Goal: Communication & Community: Answer question/provide support

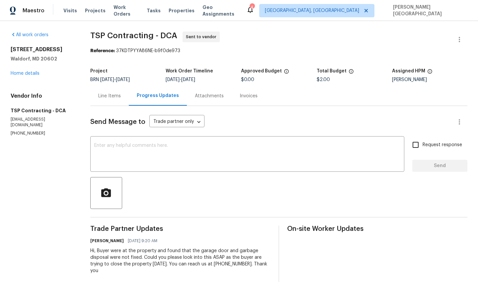
click at [10, 135] on div "All work orders 1002 Dartmouth Rd Waldorf, MD 20602 Home details Vendor Info TS…" at bounding box center [239, 156] width 478 height 271
click at [14, 131] on section "All work orders 1002 Dartmouth Rd Waldorf, MD 20602 Home details Vendor Info TS…" at bounding box center [43, 157] width 64 height 250
copy p "(703) 829-5656"
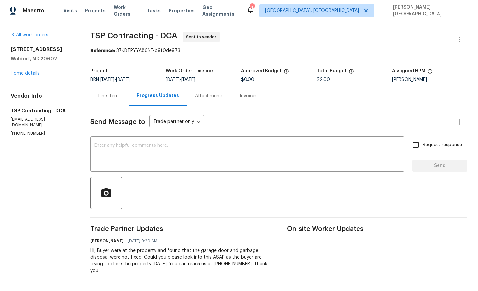
click at [105, 98] on div "Line Items" at bounding box center [109, 96] width 23 height 7
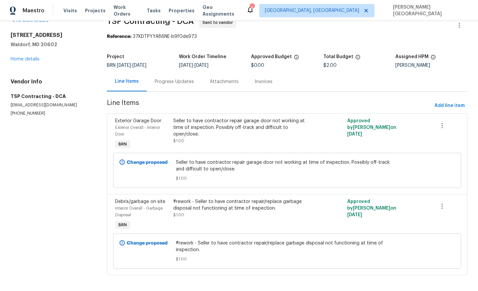
scroll to position [18, 0]
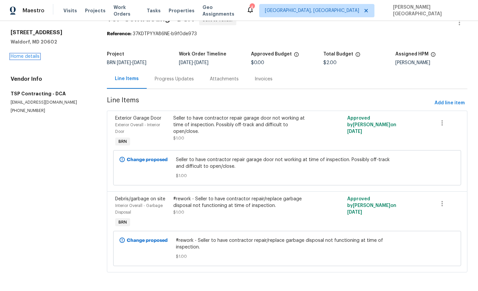
click at [29, 55] on link "Home details" at bounding box center [25, 56] width 29 height 5
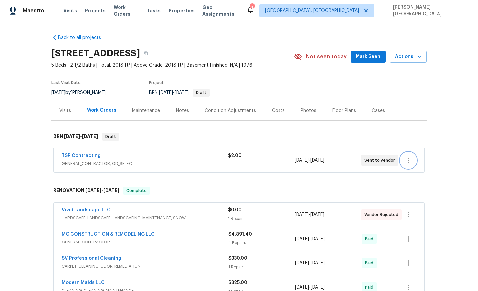
click at [411, 161] on icon "button" at bounding box center [408, 160] width 8 height 8
click at [408, 162] on li "Edit" at bounding box center [436, 160] width 72 height 11
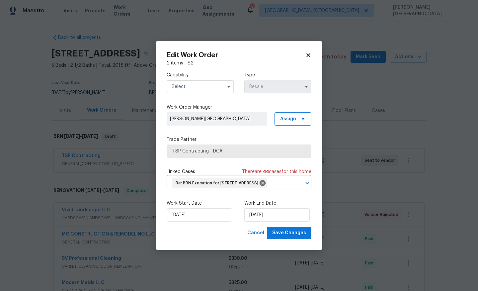
click at [198, 82] on input "text" at bounding box center [200, 86] width 67 height 13
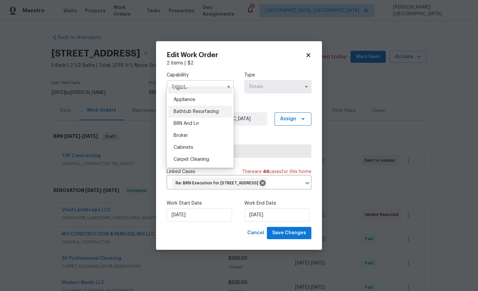
scroll to position [8, 0]
click at [197, 124] on span "BRN And Lrr" at bounding box center [187, 123] width 26 height 5
type input "BRN And Lrr"
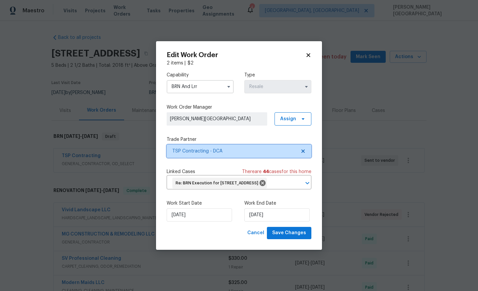
click at [205, 148] on span "TSP Contracting - DCA" at bounding box center [234, 151] width 124 height 7
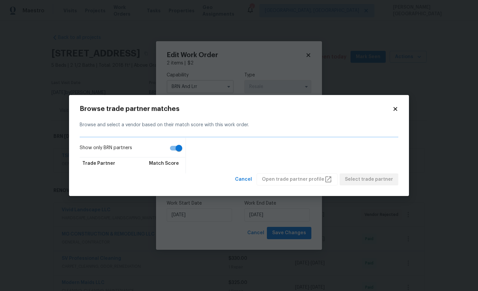
click at [180, 147] on input "Show only BRN partners" at bounding box center [179, 148] width 38 height 13
checkbox input "false"
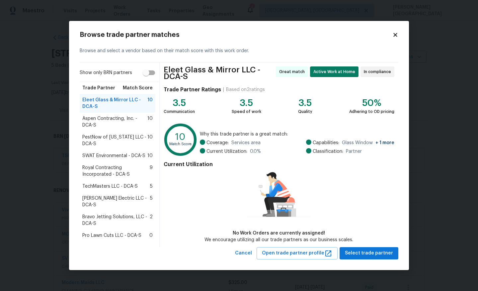
click at [107, 173] on span "Royal Contracting Incorporated - DCA-S" at bounding box center [115, 170] width 67 height 13
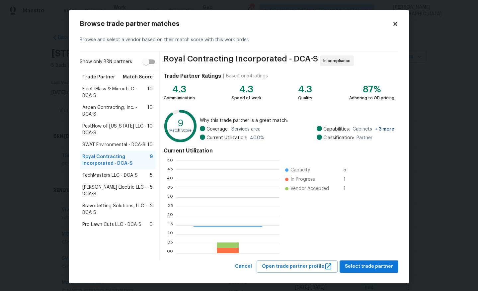
scroll to position [93, 103]
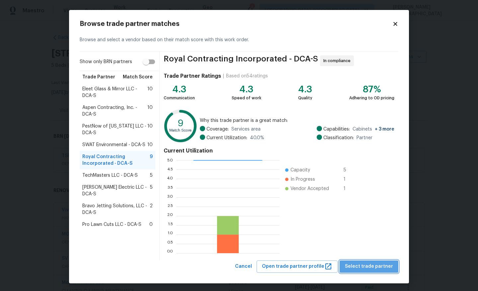
click at [374, 267] on span "Select trade partner" at bounding box center [369, 266] width 48 height 8
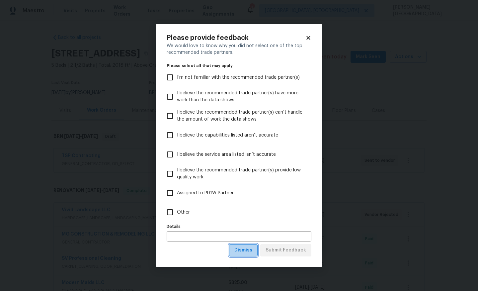
click at [249, 250] on span "Dismiss" at bounding box center [243, 250] width 18 height 8
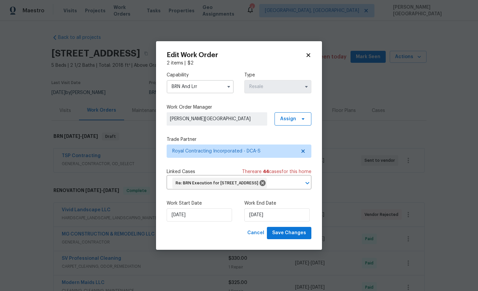
click at [281, 245] on div "Edit Work Order 2 items | $ 2 Capability BRN And Lrr Type Resale Work Order Man…" at bounding box center [239, 145] width 166 height 208
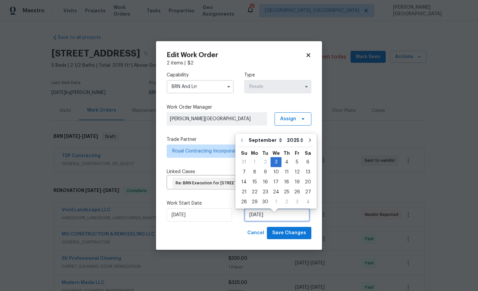
click at [296, 221] on input "9/3/2025" at bounding box center [276, 214] width 65 height 13
click at [274, 161] on div "3" at bounding box center [275, 161] width 11 height 9
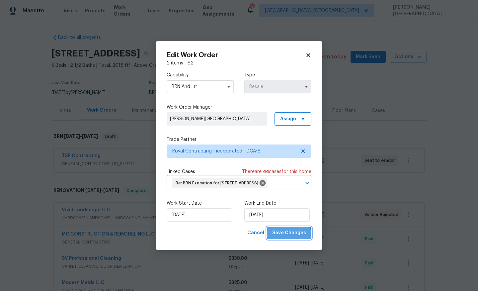
click at [283, 239] on button "Save Changes" at bounding box center [289, 233] width 44 height 12
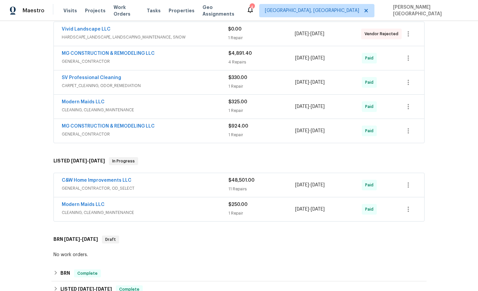
scroll to position [0, 0]
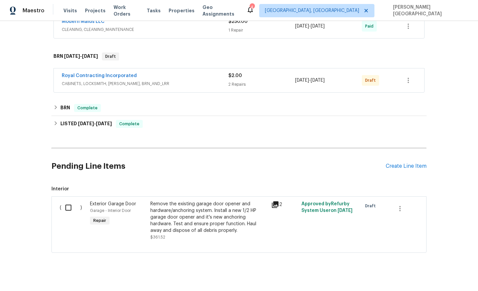
scroll to position [299, 0]
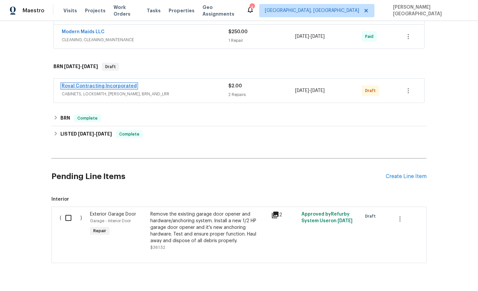
click at [105, 85] on link "Royal Contracting Incorporated" at bounding box center [99, 86] width 75 height 5
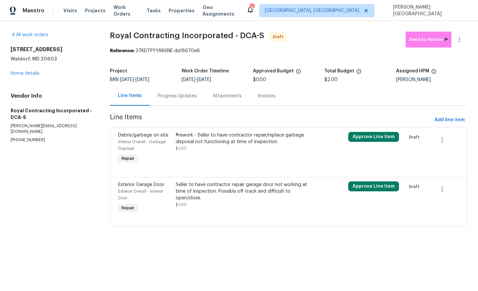
click at [177, 97] on div "Progress Updates" at bounding box center [177, 96] width 39 height 7
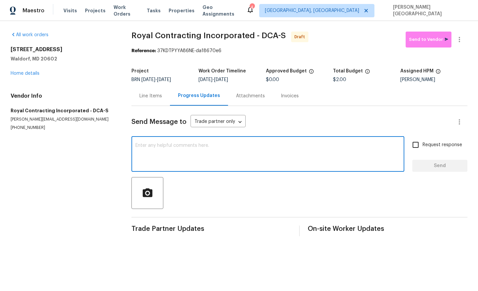
click at [155, 162] on textarea at bounding box center [267, 154] width 265 height 23
paste textarea "This is Isabel from Opendoor. Please confirm receipt of the work order due on 0…"
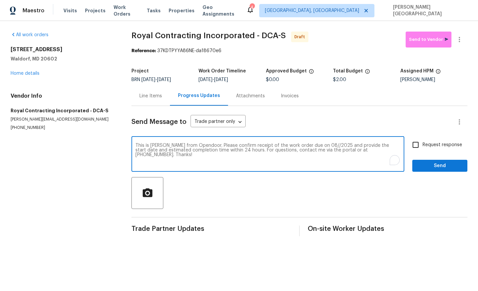
click at [311, 144] on textarea "This is Isabel from Opendoor. Please confirm receipt of the work order due on 0…" at bounding box center [267, 154] width 265 height 23
drag, startPoint x: 313, startPoint y: 145, endPoint x: 313, endPoint y: 151, distance: 5.7
click at [312, 145] on textarea "This is Isabel from Opendoor. Please confirm receipt of the work order due on 0…" at bounding box center [267, 154] width 265 height 23
type textarea "This is Isabel from Opendoor. Please confirm receipt of the work order due on 0…"
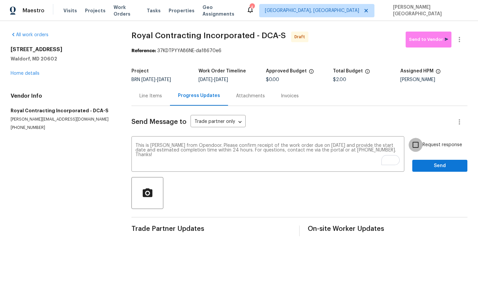
click at [418, 144] on input "Request response" at bounding box center [415, 145] width 14 height 14
checkbox input "true"
click at [421, 159] on div "Request response Send" at bounding box center [439, 155] width 55 height 34
click at [423, 164] on span "Send" at bounding box center [439, 166] width 44 height 8
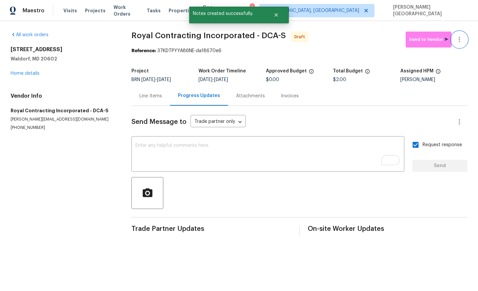
click at [460, 42] on icon "button" at bounding box center [459, 39] width 8 height 8
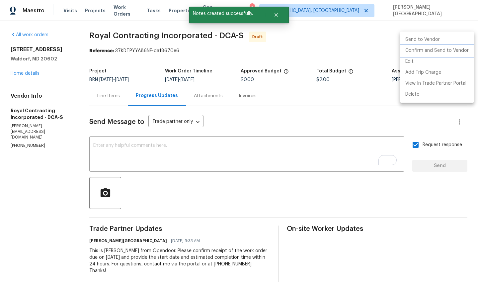
click at [428, 51] on li "Confirm and Send to Vendor" at bounding box center [437, 50] width 74 height 11
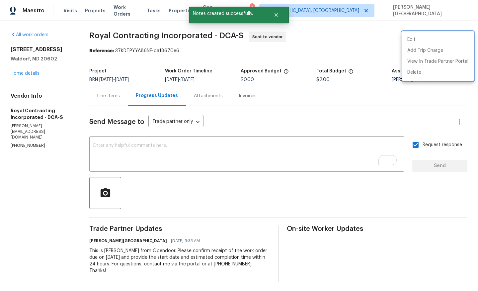
click at [23, 72] on div at bounding box center [239, 145] width 478 height 291
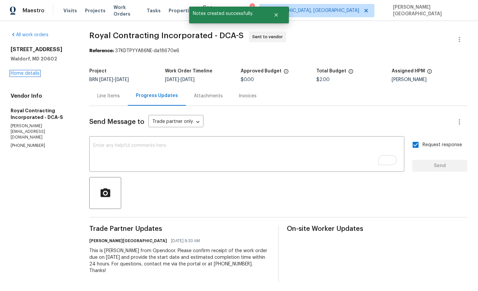
click at [23, 72] on link "Home details" at bounding box center [25, 73] width 29 height 5
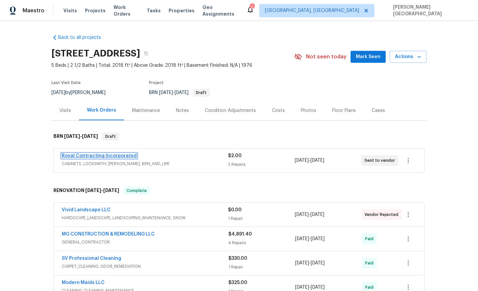
click at [116, 157] on link "Royal Contracting Incorporated" at bounding box center [99, 155] width 75 height 5
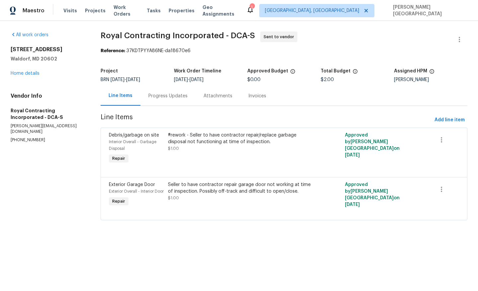
click at [168, 100] on div "Progress Updates" at bounding box center [167, 96] width 55 height 20
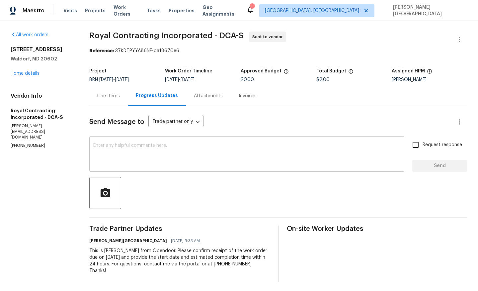
click at [150, 158] on textarea at bounding box center [246, 154] width 307 height 23
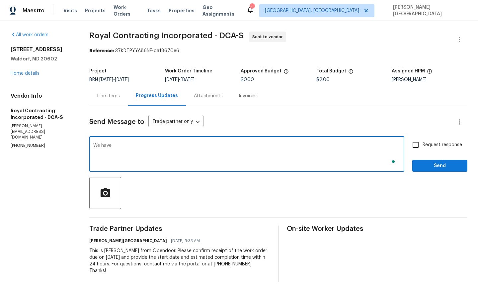
type textarea "We have"
type textarea "Would you be able to get this completed by tomorrow?"
drag, startPoint x: 413, startPoint y: 146, endPoint x: 417, endPoint y: 150, distance: 5.2
click at [413, 146] on input "Request response" at bounding box center [415, 145] width 14 height 14
checkbox input "true"
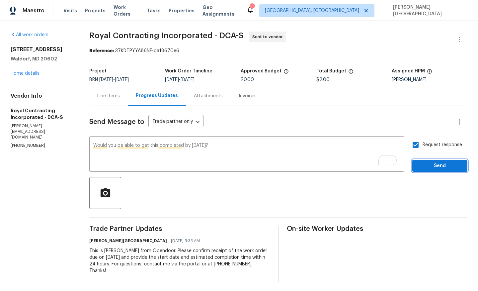
click at [421, 160] on button "Send" at bounding box center [439, 166] width 55 height 12
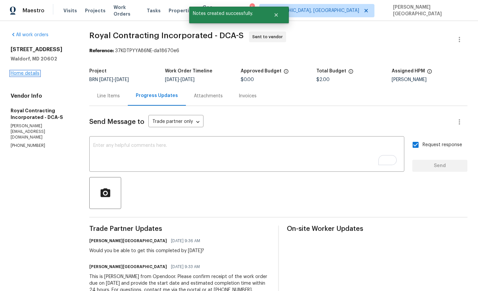
click at [21, 75] on link "Home details" at bounding box center [25, 73] width 29 height 5
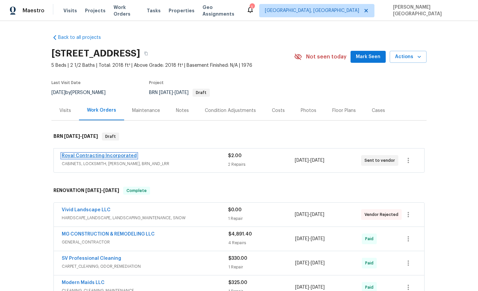
click at [88, 155] on link "Royal Contracting Incorporated" at bounding box center [99, 155] width 75 height 5
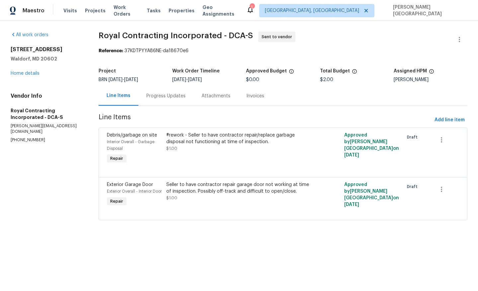
click at [24, 137] on p "(540) 892-0146" at bounding box center [47, 140] width 72 height 6
click at [24, 137] on p "(540) 892-0146" at bounding box center [48, 140] width 74 height 6
copy p "(540) 892-0146"
click at [162, 100] on div "Progress Updates" at bounding box center [167, 96] width 55 height 20
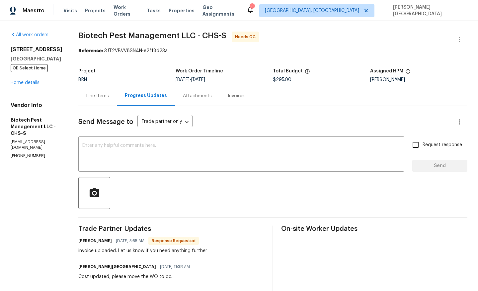
click at [97, 104] on div "Line Items" at bounding box center [97, 96] width 38 height 20
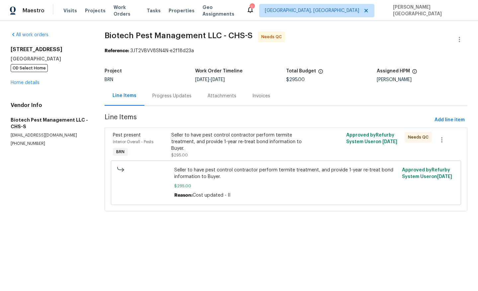
click at [190, 147] on div "Seller to have pest control contractor perform termite treatment, and provide 1…" at bounding box center [242, 145] width 142 height 27
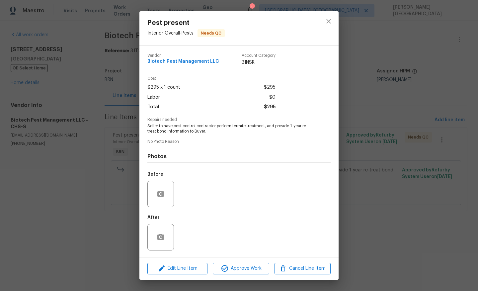
click at [372, 188] on div "Pest present Interior Overall - Pests Needs QC Vendor Biotech Pest Management L…" at bounding box center [239, 145] width 478 height 291
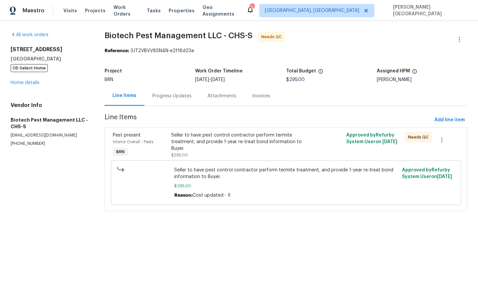
click at [180, 99] on div "Progress Updates" at bounding box center [171, 96] width 55 height 20
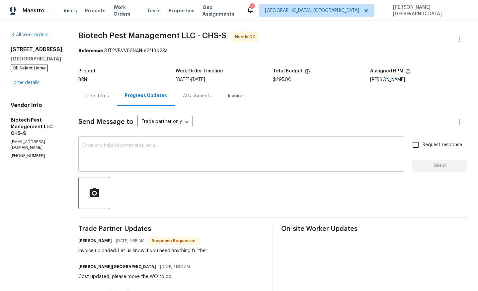
click at [96, 160] on textarea at bounding box center [241, 154] width 318 height 23
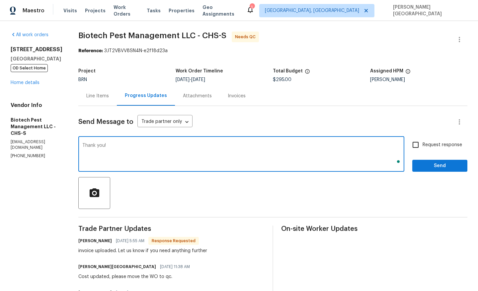
type textarea "Thank you!"
click at [424, 149] on label "Request response" at bounding box center [434, 145] width 53 height 14
click at [422, 149] on input "Request response" at bounding box center [415, 145] width 14 height 14
checkbox input "true"
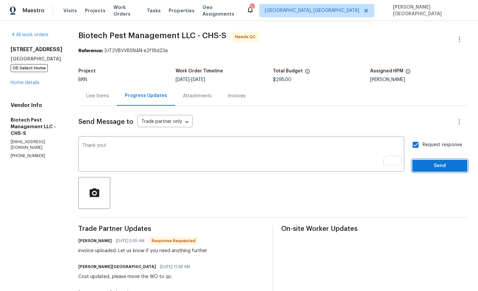
click at [425, 161] on button "Send" at bounding box center [439, 166] width 55 height 12
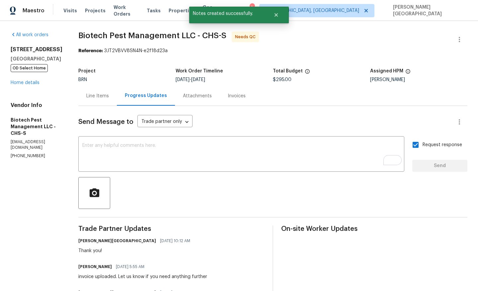
click at [96, 101] on div "Line Items" at bounding box center [97, 96] width 38 height 20
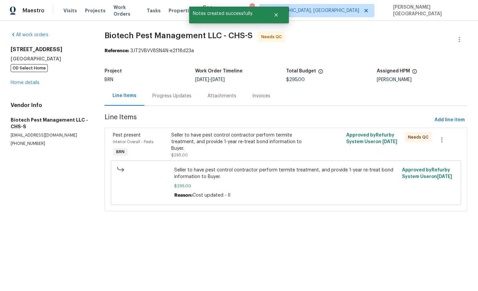
click at [209, 145] on div "Seller to have pest control contractor perform termite treatment, and provide 1…" at bounding box center [242, 142] width 142 height 20
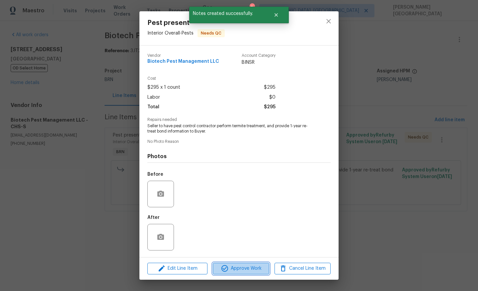
click at [237, 265] on span "Approve Work" at bounding box center [241, 268] width 52 height 8
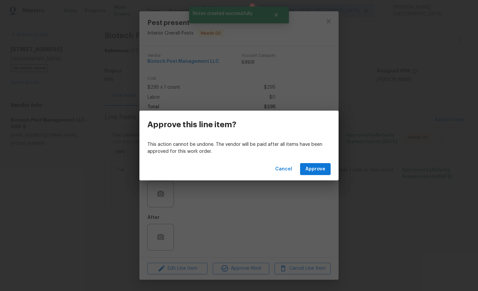
click at [316, 160] on div "Cancel Approve" at bounding box center [238, 169] width 199 height 23
click at [315, 168] on span "Approve" at bounding box center [315, 169] width 20 height 8
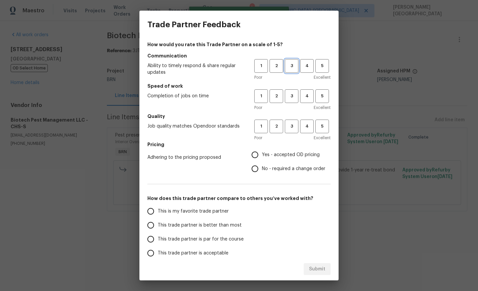
click at [292, 70] on button "3" at bounding box center [292, 66] width 14 height 14
click at [292, 90] on button "3" at bounding box center [292, 96] width 14 height 14
click at [291, 134] on div "Poor Excellent" at bounding box center [292, 137] width 76 height 7
click at [293, 131] on button "3" at bounding box center [292, 126] width 14 height 14
click at [252, 168] on input "No - required a change order" at bounding box center [255, 169] width 14 height 14
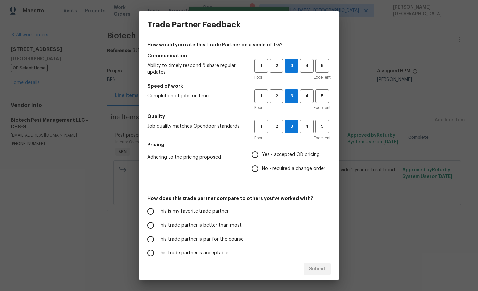
radio input "true"
click at [195, 229] on label "This trade partner is better than most" at bounding box center [196, 225] width 105 height 14
click at [158, 229] on input "This trade partner is better than most" at bounding box center [151, 225] width 14 height 14
click at [316, 268] on span "Submit" at bounding box center [317, 269] width 16 height 8
radio input "true"
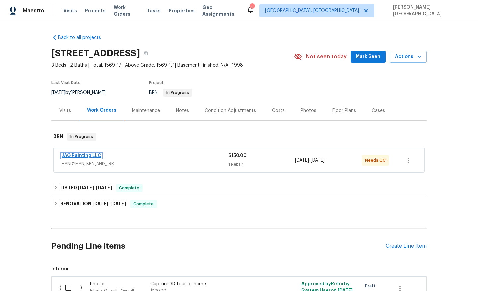
click at [80, 155] on link "JAG Painting LLC" at bounding box center [81, 155] width 39 height 5
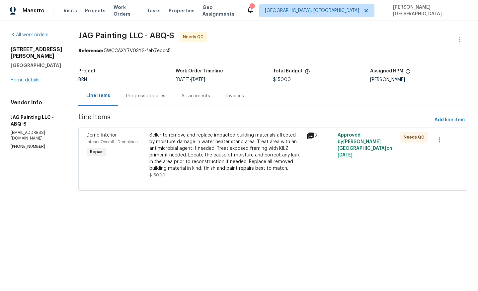
click at [213, 162] on div "Seller to remove and replace impacted building materials affected by moisture d…" at bounding box center [225, 152] width 153 height 40
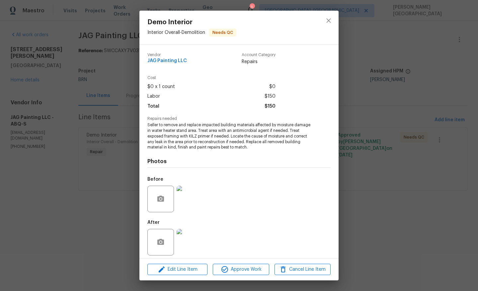
click at [193, 204] on img at bounding box center [189, 198] width 27 height 27
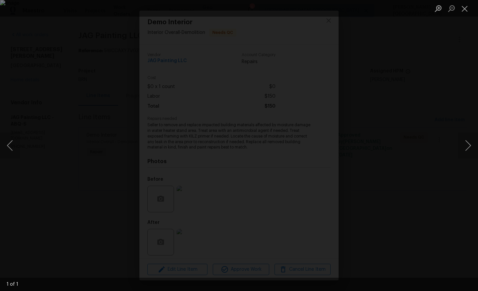
click at [286, 241] on div "Lightbox" at bounding box center [239, 145] width 478 height 291
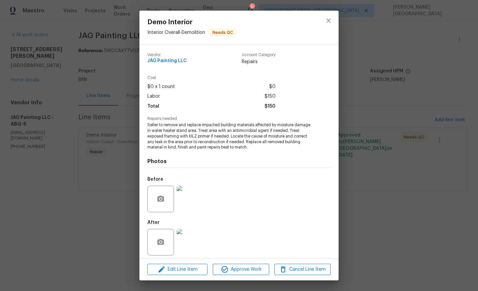
click at [195, 238] on img at bounding box center [189, 242] width 27 height 27
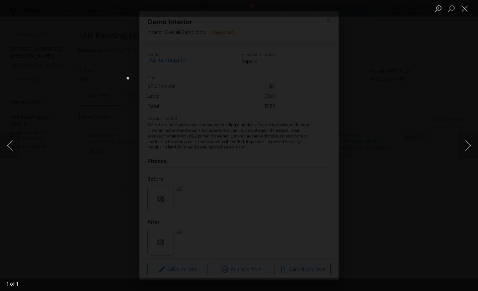
click at [396, 141] on div "Lightbox" at bounding box center [239, 145] width 478 height 291
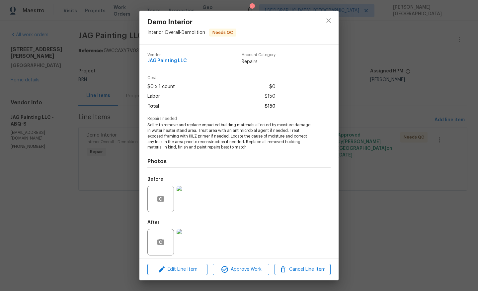
click at [196, 197] on img at bounding box center [189, 198] width 27 height 27
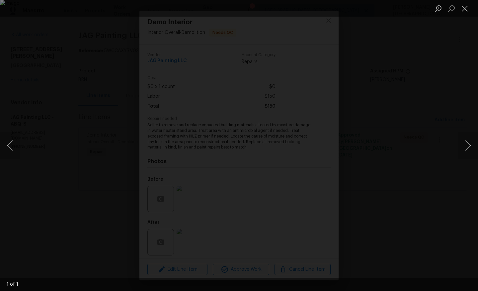
click at [362, 230] on div "Lightbox" at bounding box center [239, 145] width 478 height 291
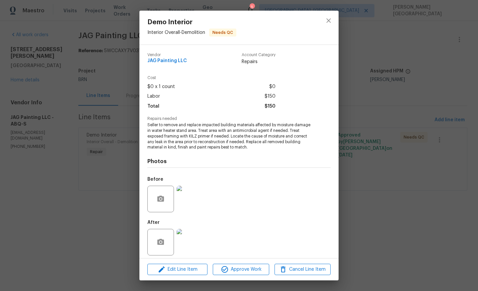
click at [192, 235] on img at bounding box center [189, 242] width 27 height 27
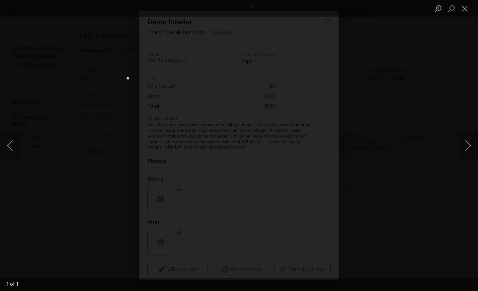
click at [372, 216] on div "Lightbox" at bounding box center [239, 145] width 478 height 291
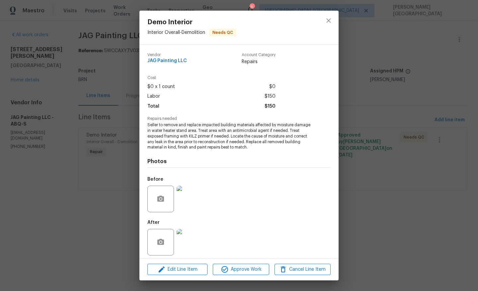
click at [411, 84] on div "Demo Interior Interior Overall - Demolition Needs QC Vendor JAG Painting LLC Ac…" at bounding box center [239, 145] width 478 height 291
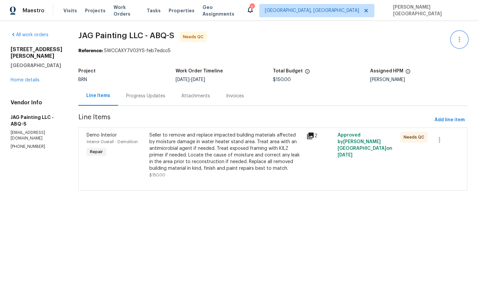
click at [460, 34] on button "button" at bounding box center [459, 40] width 16 height 16
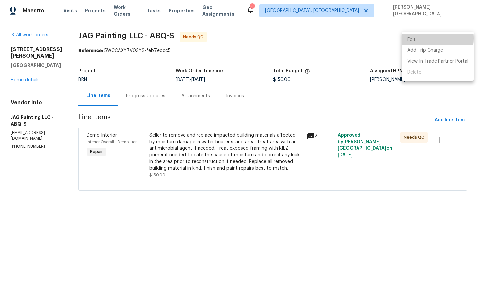
click at [423, 38] on li "Edit" at bounding box center [438, 39] width 72 height 11
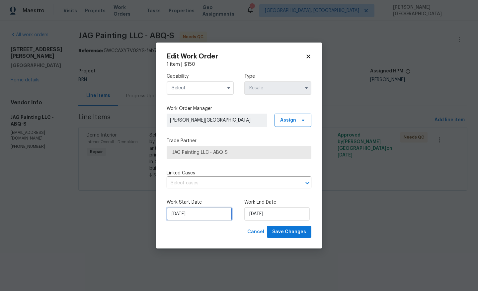
click at [197, 213] on input "[DATE]" at bounding box center [199, 213] width 65 height 13
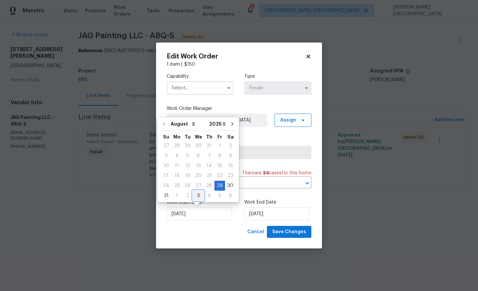
click at [196, 197] on div "3" at bounding box center [198, 195] width 11 height 9
type input "[DATE]"
select select "8"
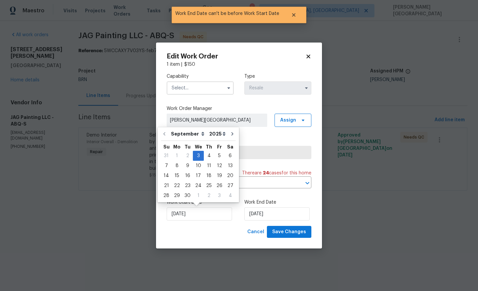
click at [207, 224] on div "Work Start Date [DATE] Work End Date [DATE]" at bounding box center [239, 209] width 145 height 32
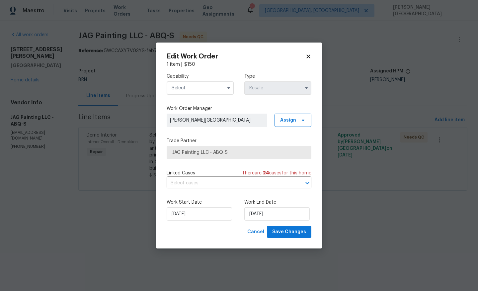
click at [204, 88] on input "text" at bounding box center [200, 87] width 67 height 13
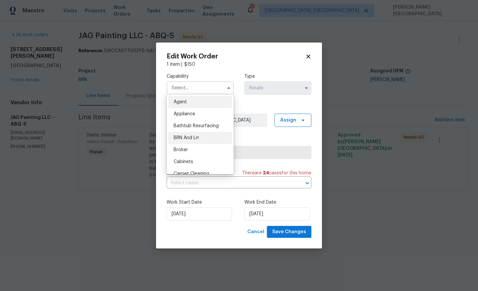
click at [192, 135] on span "BRN And Lrr" at bounding box center [187, 137] width 26 height 5
type input "BRN And Lrr"
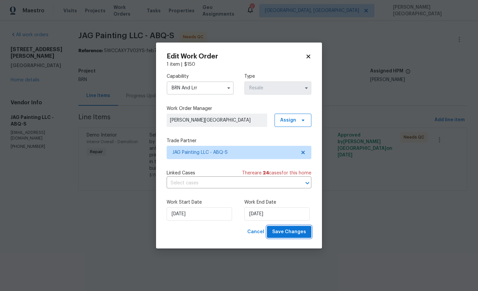
click at [288, 235] on span "Save Changes" at bounding box center [289, 232] width 34 height 8
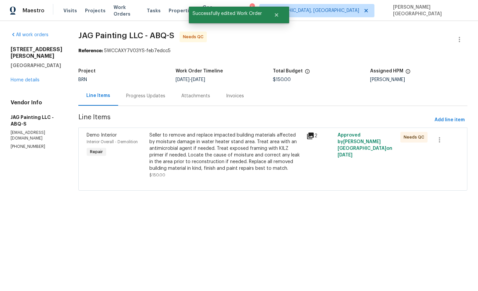
click at [214, 177] on div "Seller to remove and replace impacted building materials affected by moisture d…" at bounding box center [225, 155] width 153 height 46
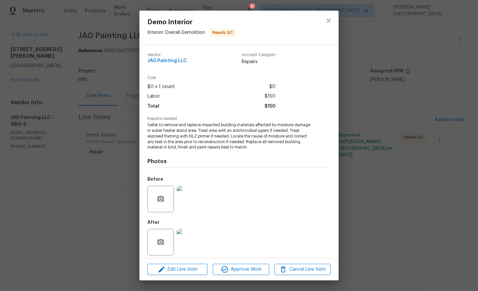
click at [193, 191] on img at bounding box center [189, 198] width 27 height 27
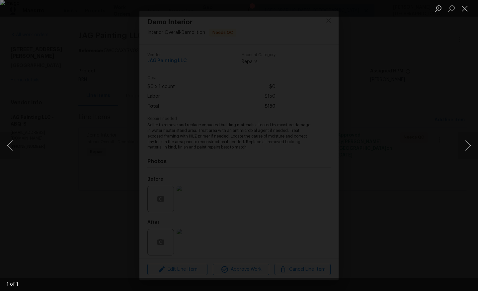
click at [266, 261] on div "Lightbox" at bounding box center [239, 145] width 478 height 291
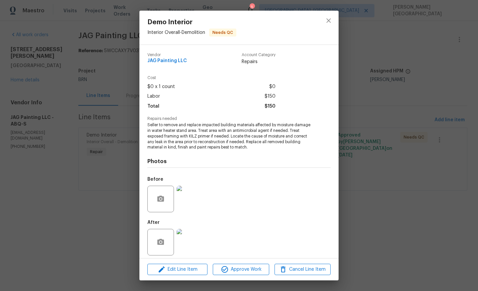
click at [179, 239] on img at bounding box center [189, 242] width 27 height 27
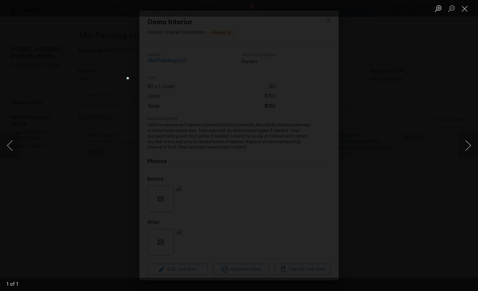
click at [427, 148] on div "Lightbox" at bounding box center [239, 145] width 478 height 291
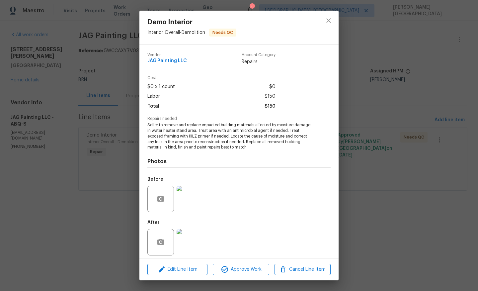
scroll to position [4, 0]
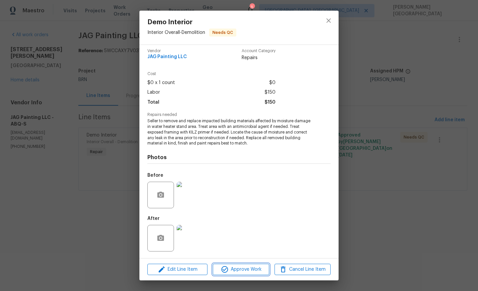
click at [244, 270] on span "Approve Work" at bounding box center [241, 269] width 52 height 8
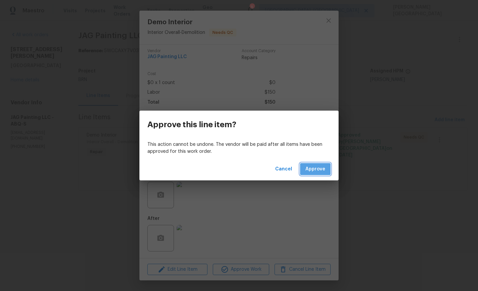
click at [319, 171] on span "Approve" at bounding box center [315, 169] width 20 height 8
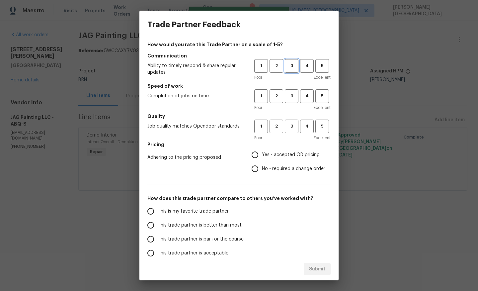
click at [294, 69] on span "3" at bounding box center [291, 66] width 12 height 8
click at [290, 94] on span "3" at bounding box center [291, 96] width 12 height 8
click at [290, 127] on span "3" at bounding box center [291, 126] width 12 height 8
click at [268, 169] on span "No - required a change order" at bounding box center [293, 168] width 63 height 7
click at [262, 169] on input "No - required a change order" at bounding box center [255, 169] width 14 height 14
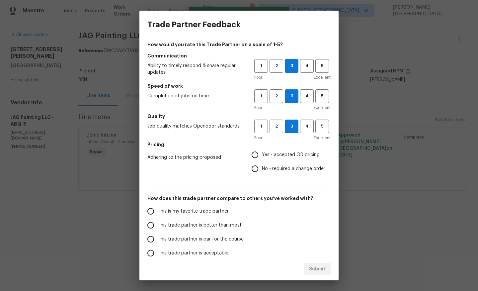
radio input "true"
click at [185, 226] on span "This trade partner is better than most" at bounding box center [200, 225] width 84 height 7
click at [158, 226] on input "This trade partner is better than most" at bounding box center [151, 225] width 14 height 14
click at [317, 265] on span "Submit" at bounding box center [317, 269] width 16 height 8
radio input "true"
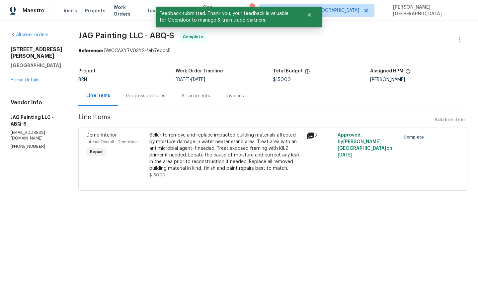
click at [149, 93] on div "Progress Updates" at bounding box center [145, 96] width 39 height 7
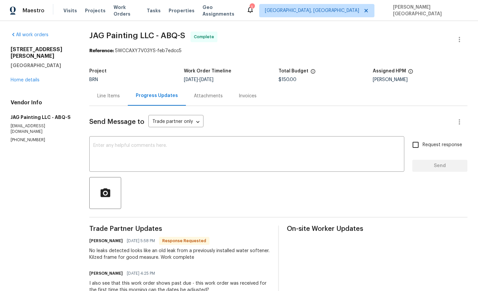
scroll to position [4, 0]
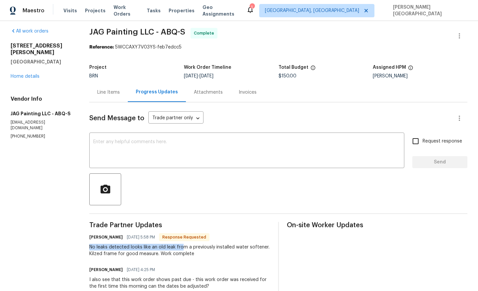
drag, startPoint x: 87, startPoint y: 246, endPoint x: 184, endPoint y: 246, distance: 97.5
click at [184, 246] on div "All work orders 1519 Secret Valley Dr SW Albuquerque, NM 87121 Home details Ven…" at bounding box center [239, 227] width 478 height 421
click at [121, 137] on div "x ​" at bounding box center [246, 151] width 315 height 34
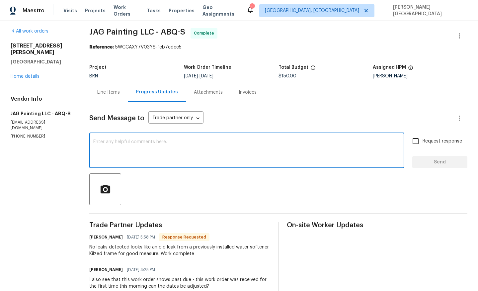
click at [121, 137] on div "x ​" at bounding box center [246, 151] width 315 height 34
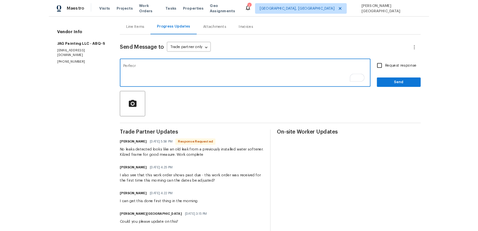
scroll to position [0, 0]
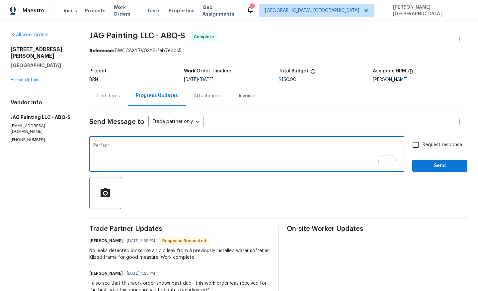
click at [131, 151] on textarea "Perfecr" at bounding box center [246, 154] width 307 height 23
click at [158, 151] on textarea "Hi Juan, we have made the h" at bounding box center [246, 154] width 307 height 23
type textarea "Hi Juan, we have made the changes. Thanks for getting the job done."
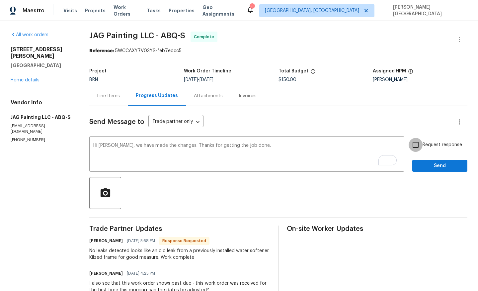
click at [420, 145] on input "Request response" at bounding box center [415, 145] width 14 height 14
checkbox input "true"
click at [429, 171] on button "Send" at bounding box center [439, 166] width 55 height 12
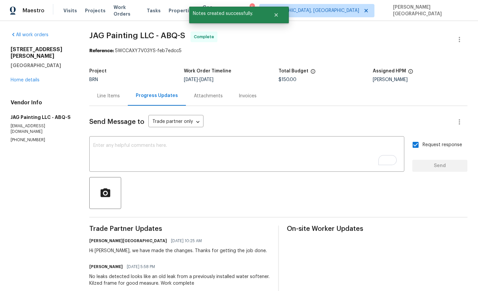
click at [108, 96] on div "Line Items" at bounding box center [108, 96] width 23 height 7
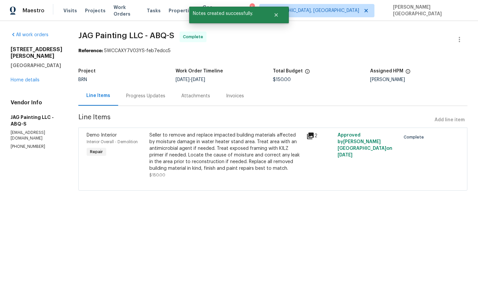
click at [89, 37] on span "JAG Painting LLC - ABQ-S" at bounding box center [126, 36] width 96 height 8
click at [105, 37] on span "JAG Painting LLC - ABQ-S" at bounding box center [126, 36] width 96 height 8
copy span "JAG Painting"
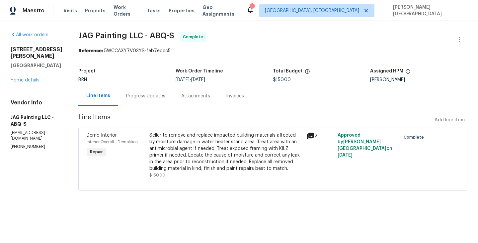
click at [233, 98] on div "Invoices" at bounding box center [235, 96] width 18 height 7
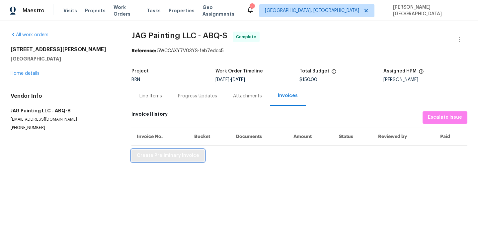
click at [173, 158] on span "Create Preliminary Invoice" at bounding box center [168, 155] width 62 height 8
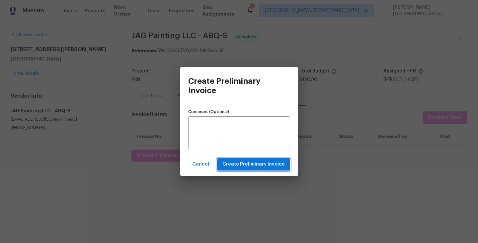
click at [236, 162] on span "Create Preliminary Invoice" at bounding box center [253, 164] width 62 height 8
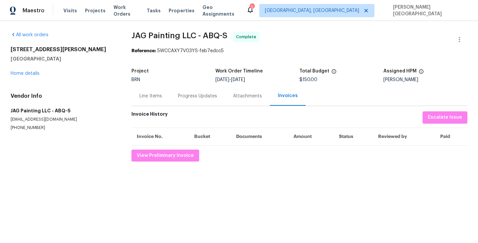
click at [130, 34] on div "All work orders 1519 Secret Valley Dr SW Albuquerque, NM 87121 Home details Ven…" at bounding box center [239, 96] width 478 height 151
click at [165, 34] on span "JAG Painting LLC - ABQ-S" at bounding box center [179, 36] width 96 height 8
copy span "JAG Painting"
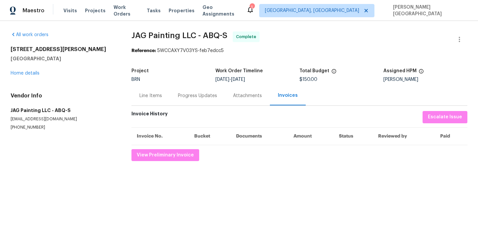
click at [153, 97] on div "Line Items" at bounding box center [150, 96] width 23 height 7
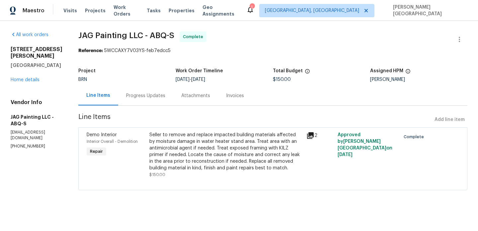
click at [204, 163] on div "Seller to remove and replace impacted building materials affected by moisture d…" at bounding box center [225, 152] width 153 height 40
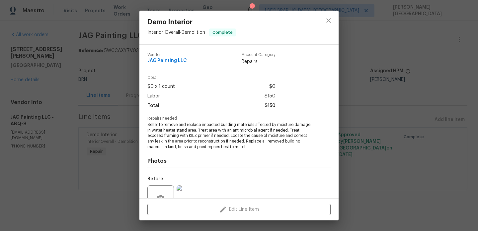
click at [194, 139] on span "Seller to remove and replace impacted building materials affected by moisture d…" at bounding box center [229, 136] width 165 height 28
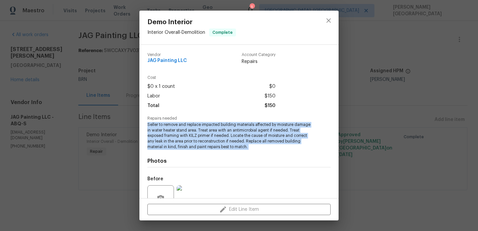
click at [194, 139] on span "Seller to remove and replace impacted building materials affected by moisture d…" at bounding box center [229, 136] width 165 height 28
copy span "Seller to remove and replace impacted building materials affected by moisture d…"
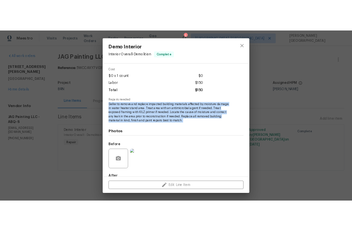
scroll to position [63, 0]
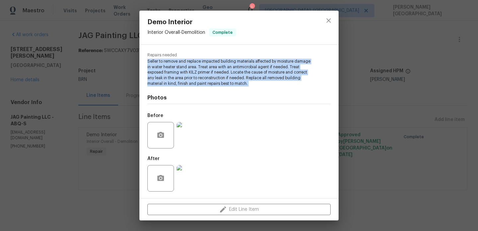
click at [192, 144] on img at bounding box center [189, 135] width 27 height 27
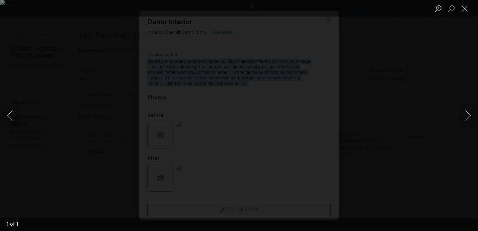
click at [457, 112] on div "Lightbox" at bounding box center [239, 115] width 478 height 231
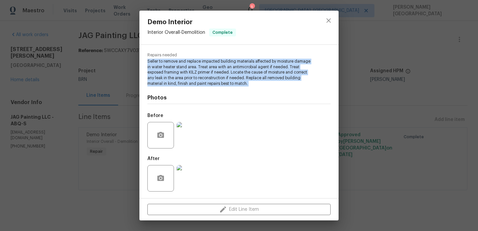
click at [178, 188] on img at bounding box center [189, 178] width 27 height 27
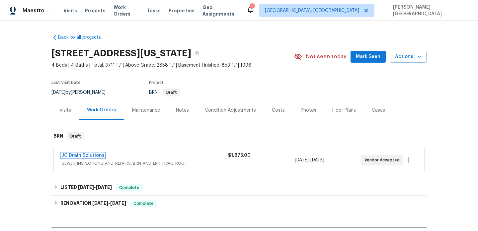
click at [94, 156] on link "JC Drain Solutions" at bounding box center [83, 155] width 43 height 5
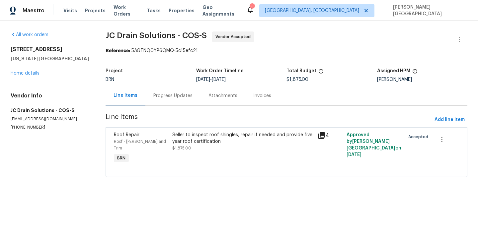
click at [166, 97] on div "Progress Updates" at bounding box center [172, 96] width 39 height 7
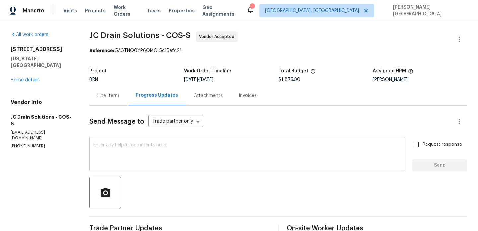
click at [153, 150] on textarea at bounding box center [246, 154] width 307 height 23
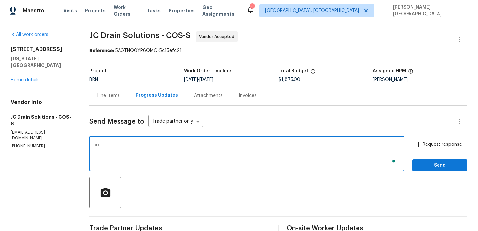
type textarea "c"
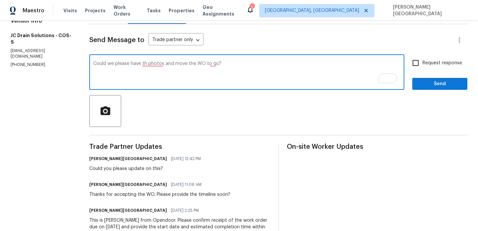
type textarea "Could we please have th photos and move the WO to qc?"
click at [421, 62] on input "Request response" at bounding box center [415, 63] width 14 height 14
checkbox input "true"
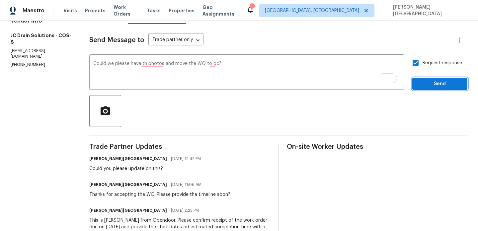
click at [428, 84] on span "Send" at bounding box center [439, 84] width 44 height 8
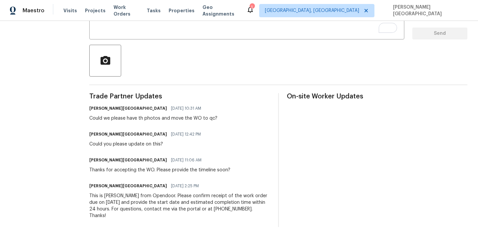
scroll to position [0, 0]
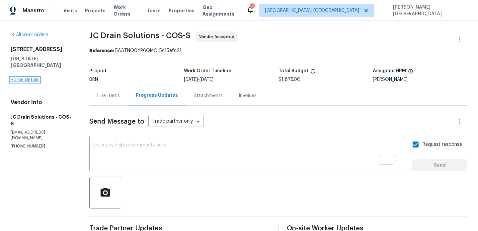
click at [26, 78] on link "Home details" at bounding box center [25, 80] width 29 height 5
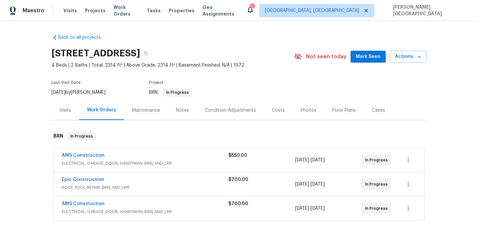
scroll to position [84, 0]
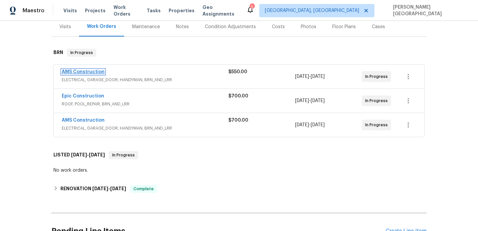
click at [88, 74] on link "AMS Construction" at bounding box center [83, 72] width 43 height 5
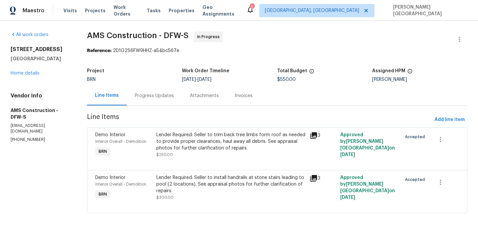
click at [156, 95] on div "Progress Updates" at bounding box center [154, 96] width 39 height 7
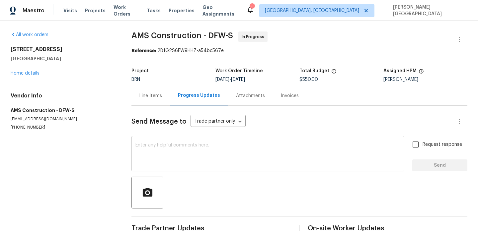
scroll to position [106, 0]
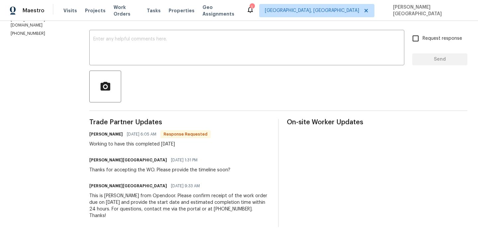
click at [152, 145] on div "Working to have this completed today" at bounding box center [149, 144] width 121 height 7
copy div "Working to have this completed today"
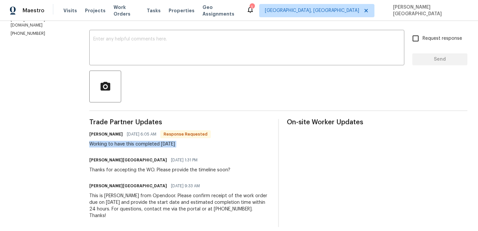
click at [152, 145] on div "Working to have this completed today" at bounding box center [149, 144] width 121 height 7
copy div "Working to have this completed today"
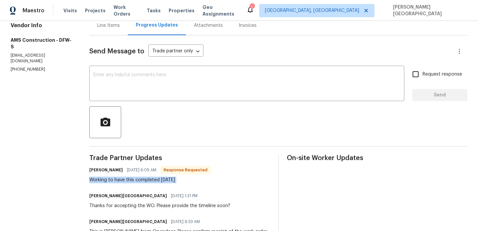
scroll to position [0, 0]
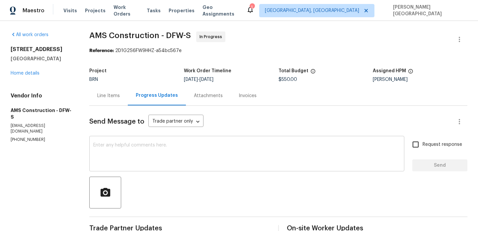
click at [134, 153] on textarea at bounding box center [246, 154] width 307 height 23
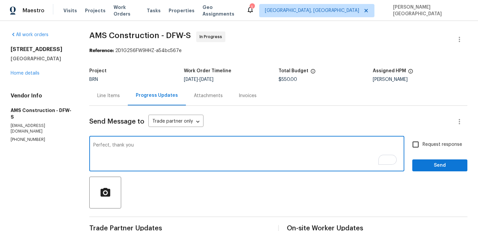
type textarea "Perfect, thank you"
click at [423, 148] on span "Request response" at bounding box center [441, 144] width 39 height 7
click at [422, 148] on input "Request response" at bounding box center [415, 145] width 14 height 14
checkbox input "true"
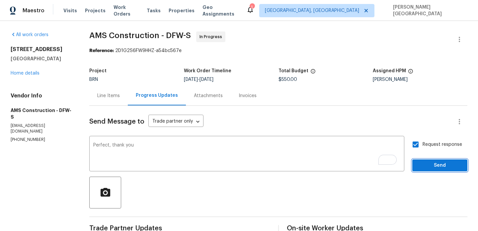
click at [429, 164] on span "Send" at bounding box center [439, 166] width 44 height 8
click at [106, 96] on div "Line Items" at bounding box center [108, 96] width 23 height 7
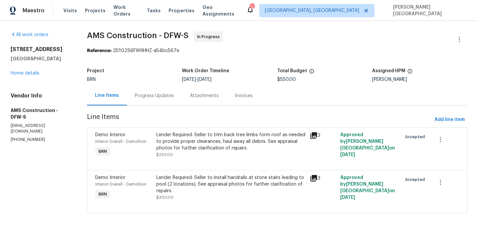
scroll to position [1, 0]
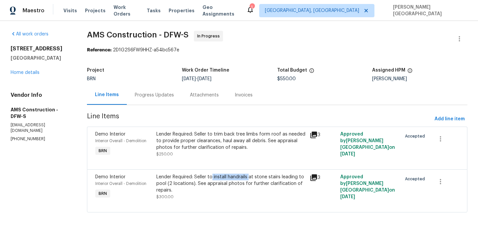
drag, startPoint x: 215, startPoint y: 178, endPoint x: 251, endPoint y: 177, distance: 36.5
click at [251, 177] on div "Lender Required: Seller to install handrails at stone stairs leading to pool (2…" at bounding box center [230, 184] width 149 height 20
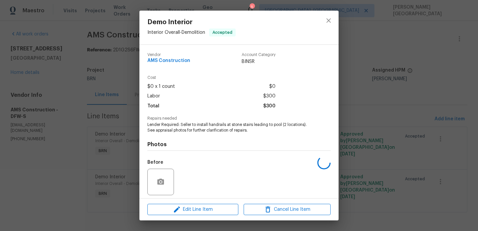
copy div "install handrails"
click at [58, 50] on div "Demo Interior Interior Overall - Demolition Accepted Vendor AMS Construction Ac…" at bounding box center [239, 115] width 478 height 231
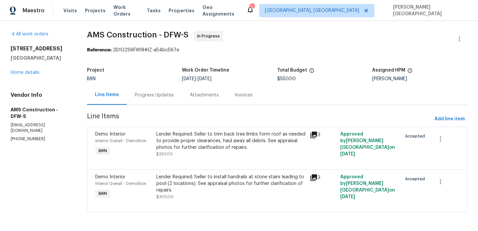
click at [36, 70] on div "4016 Lynbrook Ln Arlington, TX 76015 Home details" at bounding box center [41, 60] width 60 height 31
click at [30, 70] on link "Home details" at bounding box center [25, 72] width 29 height 5
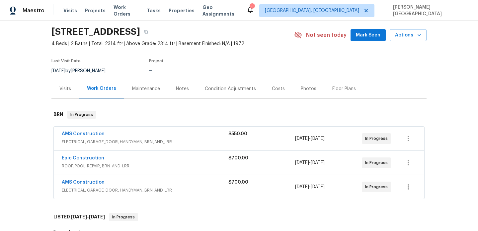
scroll to position [60, 0]
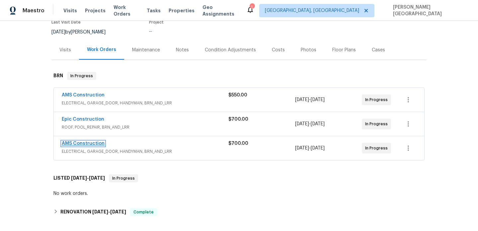
click at [93, 144] on link "AMS Construction" at bounding box center [83, 143] width 43 height 5
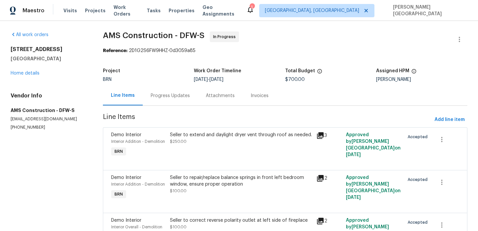
click at [183, 100] on div "Progress Updates" at bounding box center [170, 96] width 55 height 20
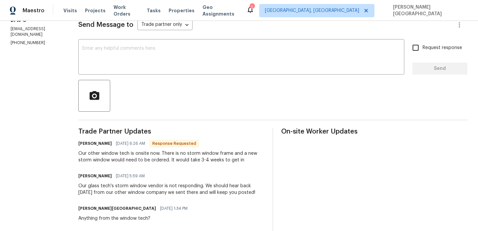
scroll to position [114, 0]
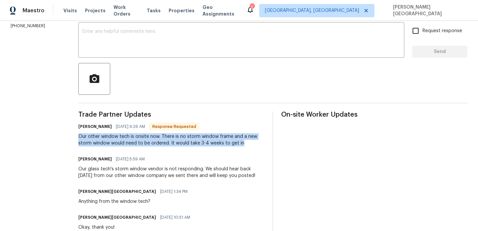
drag, startPoint x: 74, startPoint y: 133, endPoint x: 242, endPoint y: 147, distance: 169.1
copy div "Our other window tech is onsite now. There is no storm window frame and a new s…"
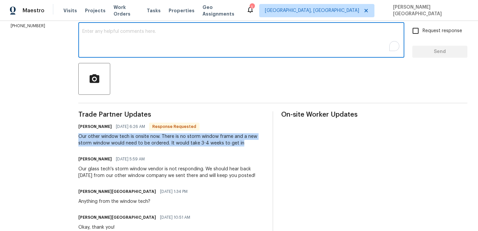
click at [126, 44] on textarea "To enrich screen reader interactions, please activate Accessibility in Grammarl…" at bounding box center [241, 40] width 318 height 23
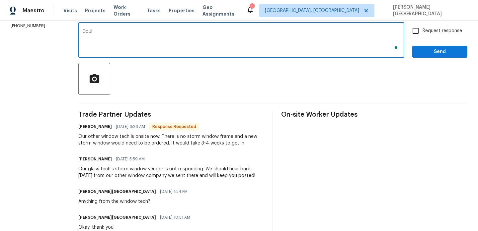
scroll to position [0, 0]
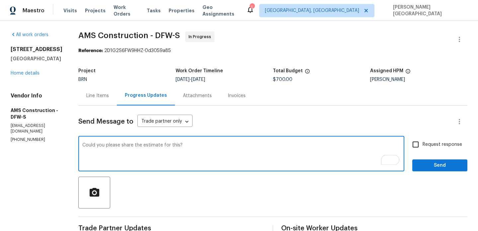
type textarea "Could you please share the estimate for this?"
click at [423, 141] on span "Request response" at bounding box center [441, 144] width 39 height 7
click at [422, 141] on input "Request response" at bounding box center [415, 145] width 14 height 14
checkbox input "true"
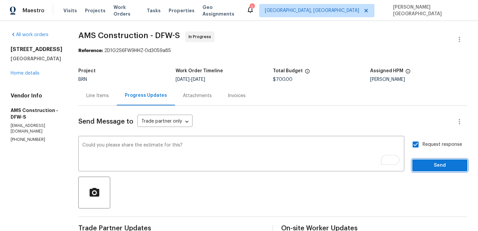
click at [426, 168] on span "Send" at bounding box center [439, 166] width 44 height 8
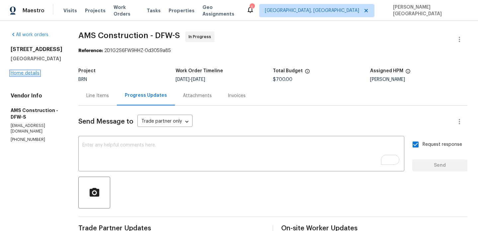
click at [33, 74] on link "Home details" at bounding box center [25, 73] width 29 height 5
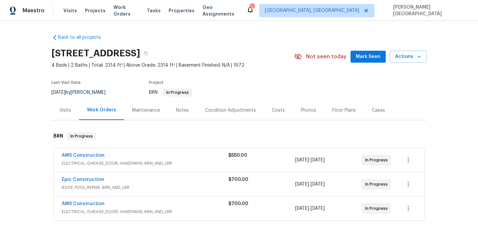
click at [331, 119] on div "Floor Plans" at bounding box center [343, 111] width 39 height 20
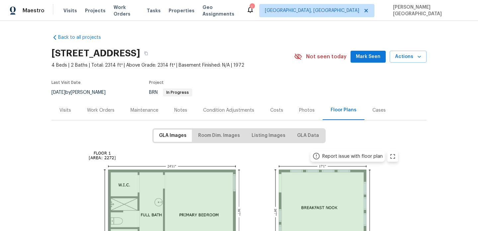
click at [113, 115] on div "Work Orders" at bounding box center [100, 111] width 43 height 20
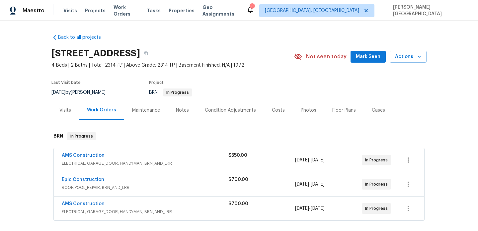
scroll to position [43, 0]
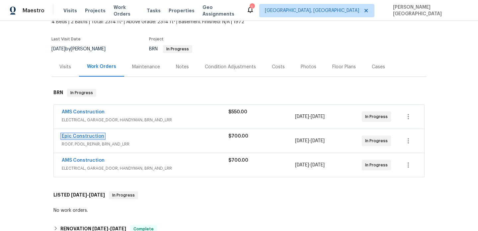
click at [82, 137] on link "Epic Construction" at bounding box center [83, 136] width 42 height 5
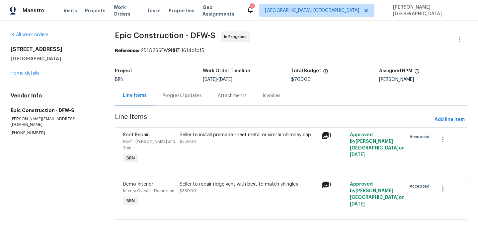
click at [22, 130] on p "(214) 208-1878" at bounding box center [55, 133] width 88 height 6
copy p "(214) 208-1878"
click at [187, 106] on section "Epic Construction - DFW-S In Progress Reference: 2D1G2S6FW9HHZ-1614d1bf5 Projec…" at bounding box center [291, 130] width 352 height 196
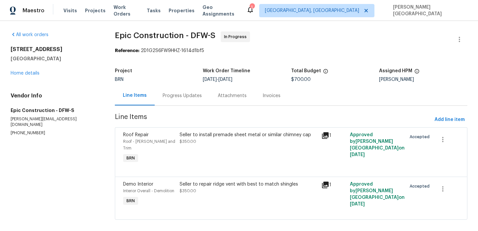
click at [189, 98] on div "Progress Updates" at bounding box center [182, 96] width 39 height 7
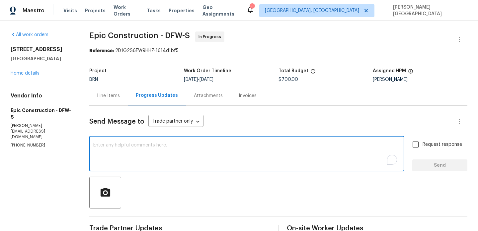
click at [130, 162] on textarea "To enrich screen reader interactions, please activate Accessibility in Grammarl…" at bounding box center [246, 154] width 307 height 23
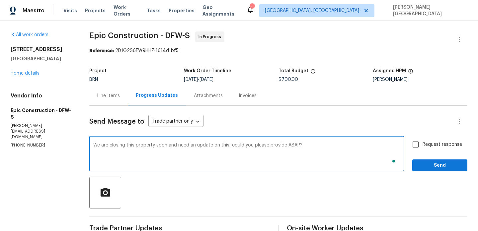
type textarea "We are closing this property soon and need an update on this, could you please …"
click at [411, 146] on input "Request response" at bounding box center [415, 145] width 14 height 14
checkbox input "true"
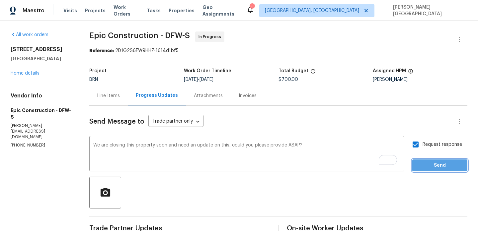
click at [425, 162] on span "Send" at bounding box center [439, 166] width 44 height 8
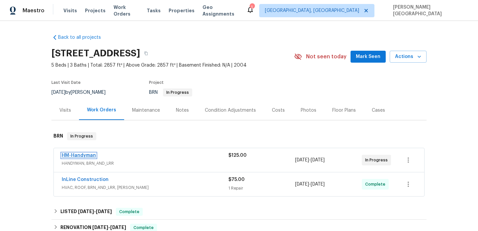
click at [88, 156] on link "HM-Handyman" at bounding box center [79, 155] width 34 height 5
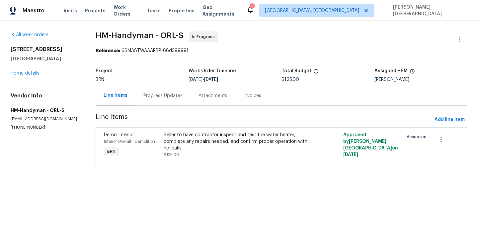
click at [161, 97] on div "Progress Updates" at bounding box center [162, 96] width 39 height 7
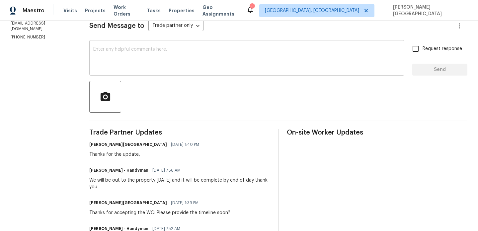
scroll to position [80, 0]
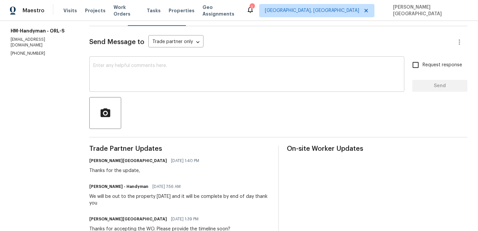
click at [115, 67] on textarea at bounding box center [246, 74] width 307 height 23
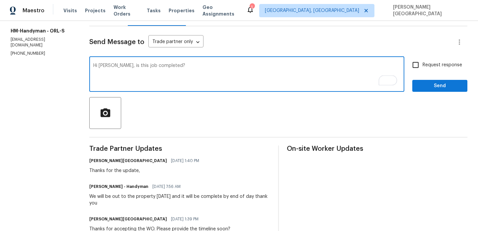
type textarea "Hi Joey, is this job completed?"
click at [422, 67] on input "Request response" at bounding box center [415, 65] width 14 height 14
checkbox input "true"
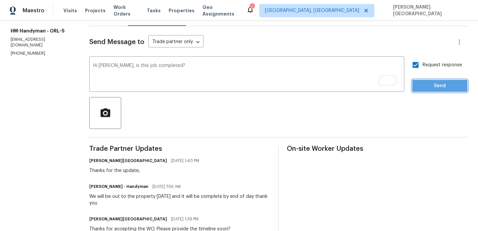
click at [434, 91] on button "Send" at bounding box center [439, 86] width 55 height 12
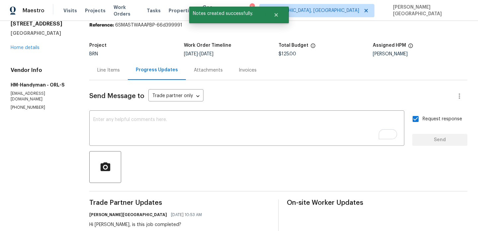
scroll to position [0, 0]
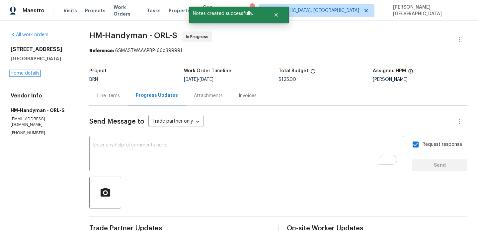
click at [31, 72] on link "Home details" at bounding box center [25, 73] width 29 height 5
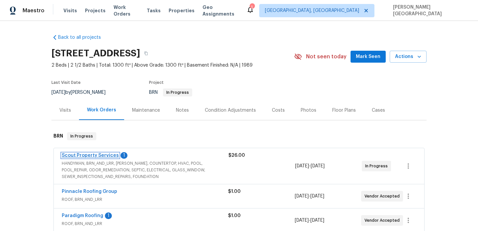
click at [85, 155] on link "Scout Property Services" at bounding box center [90, 155] width 57 height 5
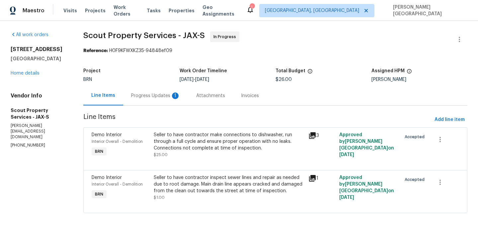
click at [171, 101] on div "Progress Updates 1" at bounding box center [155, 96] width 65 height 20
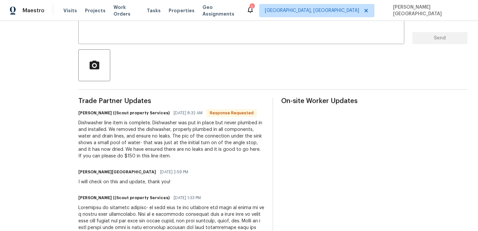
scroll to position [174, 0]
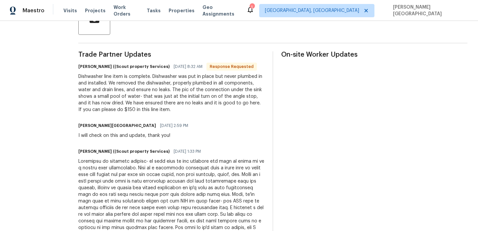
click at [231, 104] on div "Dishwasher line item is complete. Dishwasher was put in place but never plumbed…" at bounding box center [171, 93] width 186 height 40
copy div "150"
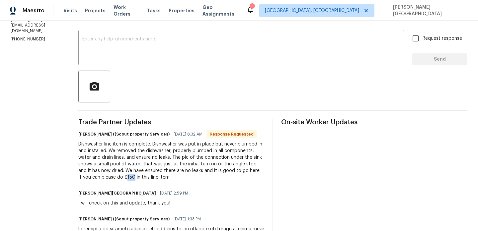
scroll to position [32, 0]
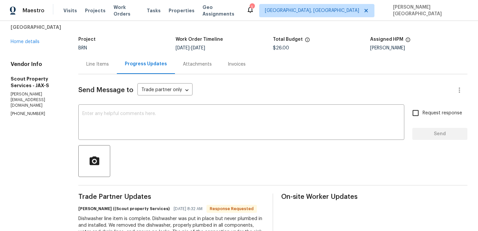
click at [82, 60] on div "Line Items" at bounding box center [97, 64] width 38 height 20
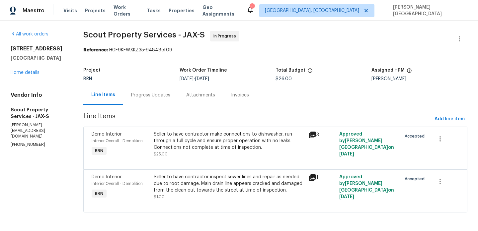
click at [200, 148] on div "Seller to have contractor make connections to dishwasher, run through a full cy…" at bounding box center [229, 141] width 151 height 20
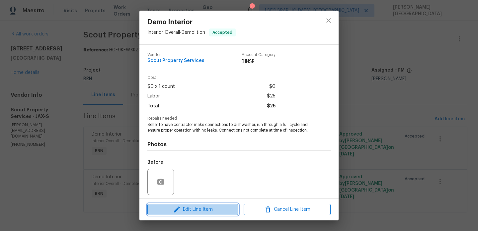
click at [189, 209] on span "Edit Line Item" at bounding box center [192, 210] width 87 height 8
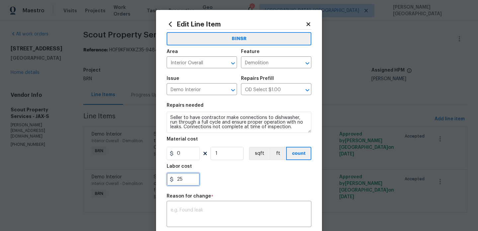
click at [187, 179] on input "25" at bounding box center [183, 179] width 33 height 13
paste input "150"
type input "150"
click at [183, 217] on textarea at bounding box center [239, 215] width 137 height 14
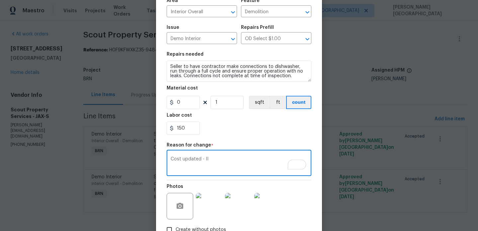
scroll to position [96, 0]
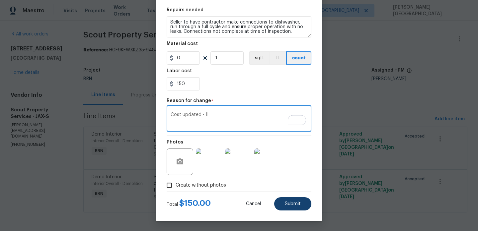
type textarea "Cost updated - II"
click at [290, 206] on span "Submit" at bounding box center [293, 204] width 16 height 5
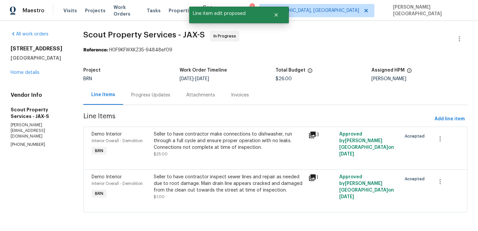
scroll to position [0, 0]
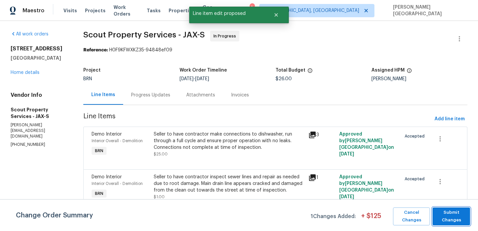
click at [454, 216] on span "Submit Changes" at bounding box center [451, 216] width 31 height 15
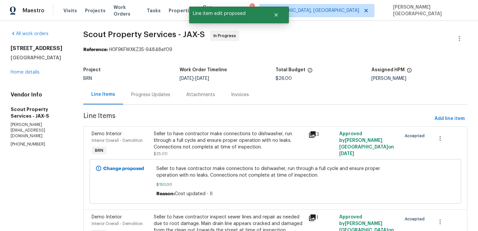
click at [150, 92] on div "Progress Updates" at bounding box center [150, 95] width 39 height 7
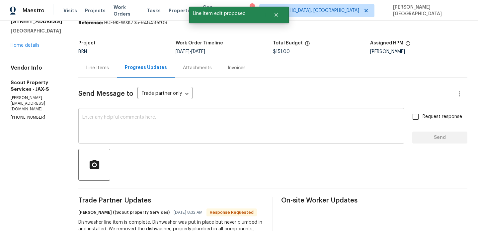
scroll to position [73, 0]
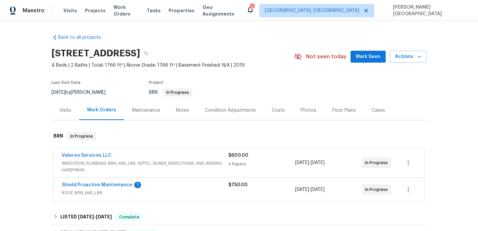
click at [94, 152] on div "Valereo Services LLC IRRIGATION, PLUMBING, BRN_AND_LRR, SEPTIC, SEWER_INSPECTIO…" at bounding box center [239, 162] width 370 height 29
click at [94, 154] on link "Valereo Services LLC" at bounding box center [87, 155] width 50 height 5
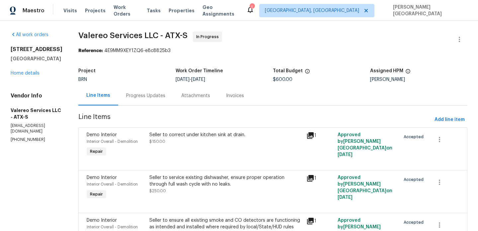
click at [147, 98] on div "Progress Updates" at bounding box center [145, 96] width 39 height 7
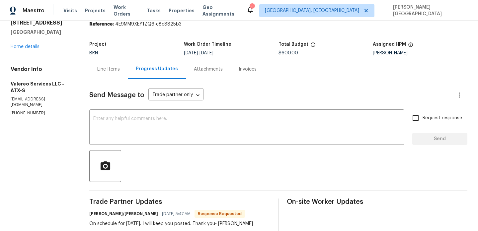
scroll to position [80, 0]
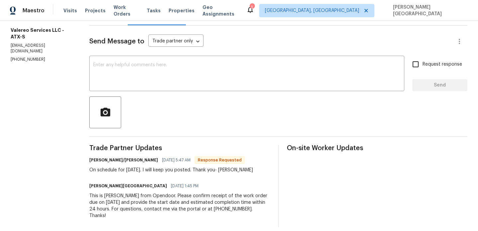
click at [142, 172] on div "On schedule for [DATE]. I will keep you posted. Thank you- [PERSON_NAME]" at bounding box center [171, 170] width 164 height 7
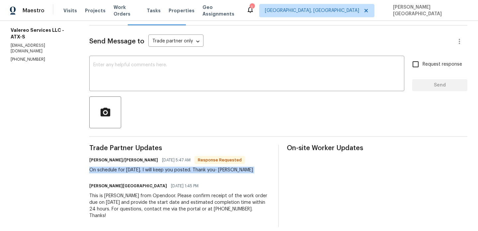
click at [142, 172] on div "On schedule for [DATE]. I will keep you posted. Thank you- [PERSON_NAME]" at bounding box center [171, 170] width 164 height 7
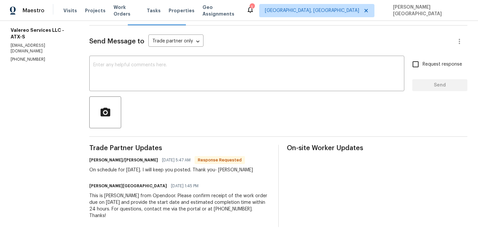
click at [112, 94] on div "Send Message to Trade partner only Trade partner only ​ x ​ Request response Se…" at bounding box center [278, 127] width 378 height 202
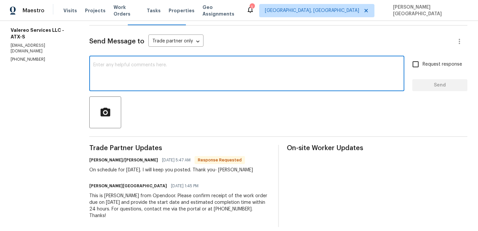
click at [112, 73] on textarea at bounding box center [246, 74] width 307 height 23
type textarea "Perfect, thank you!"
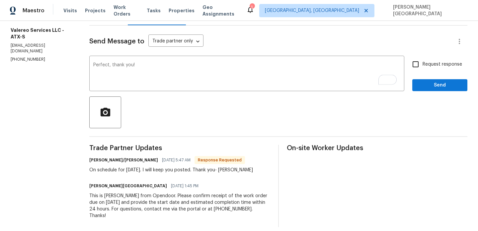
click at [428, 69] on label "Request response" at bounding box center [434, 64] width 53 height 14
click at [422, 69] on input "Request response" at bounding box center [415, 64] width 14 height 14
checkbox input "true"
click at [430, 88] on span "Send" at bounding box center [439, 85] width 44 height 8
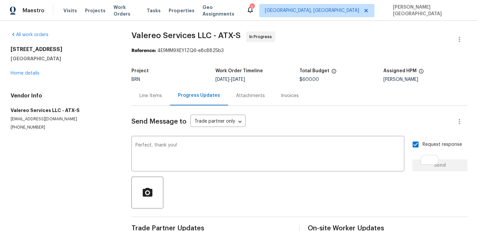
scroll to position [0, 0]
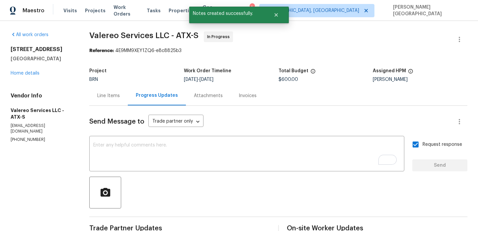
click at [105, 36] on span "Valereo Services LLC - ATX-S" at bounding box center [143, 36] width 109 height 8
click at [138, 36] on span "Valereo Services LLC - ATX-S" at bounding box center [143, 36] width 109 height 8
copy span "Valereo Services"
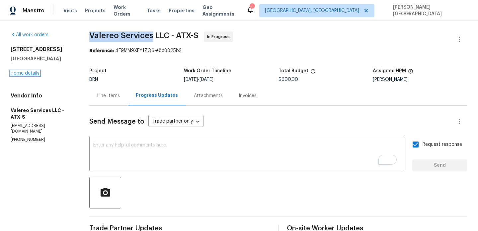
click at [28, 73] on link "Home details" at bounding box center [25, 73] width 29 height 5
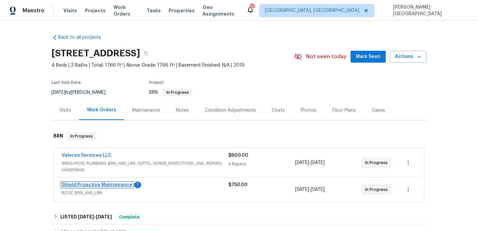
click at [102, 186] on link "Shield Proactive Maintenance" at bounding box center [97, 185] width 71 height 5
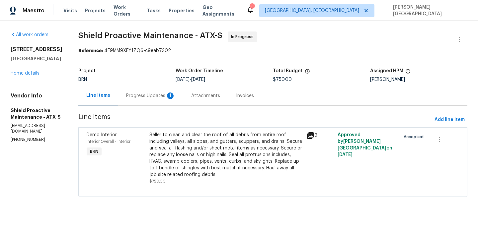
click at [143, 101] on div "Progress Updates 1" at bounding box center [150, 96] width 65 height 20
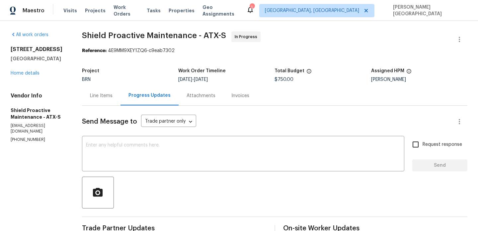
click at [96, 100] on div "Line Items" at bounding box center [101, 96] width 38 height 20
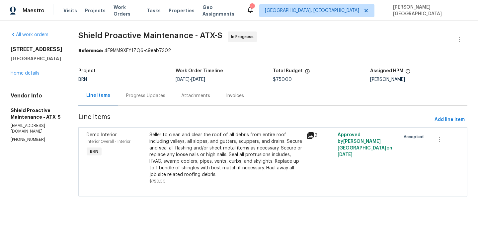
click at [179, 154] on div "Seller to clean and clear the roof of all debris from entire roof including val…" at bounding box center [225, 155] width 153 height 46
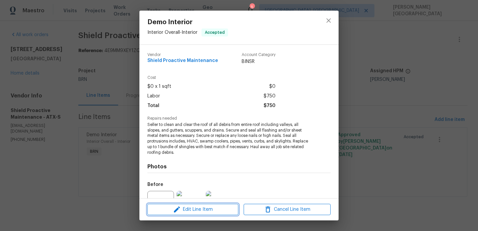
click at [179, 211] on icon "button" at bounding box center [177, 210] width 8 height 8
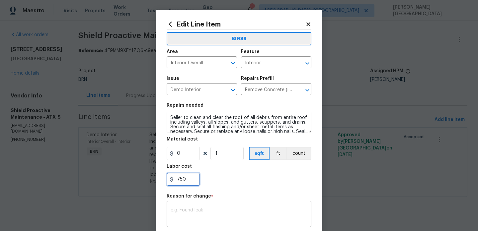
click at [186, 175] on input "750" at bounding box center [183, 179] width 33 height 13
paste input "text"
type input "7"
type input "1147"
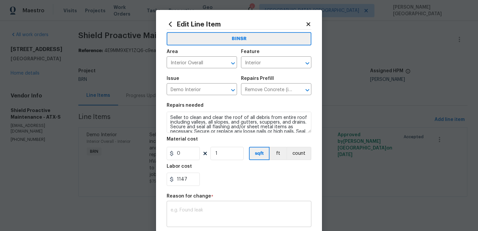
click at [195, 211] on textarea at bounding box center [239, 215] width 137 height 14
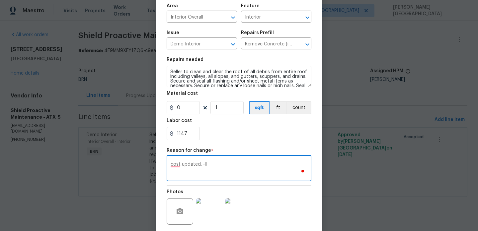
scroll to position [96, 0]
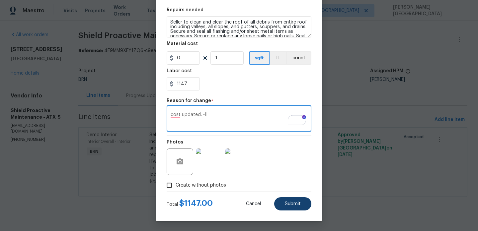
type textarea "cost updated. -II"
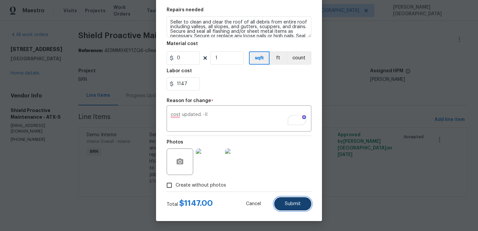
click at [298, 205] on span "Submit" at bounding box center [293, 204] width 16 height 5
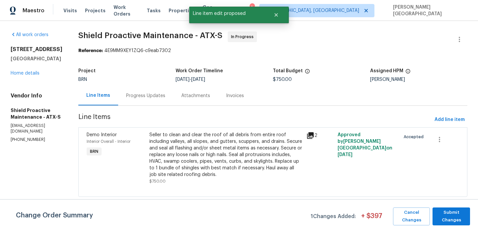
scroll to position [0, 0]
click at [448, 216] on span "Submit Changes" at bounding box center [451, 216] width 31 height 15
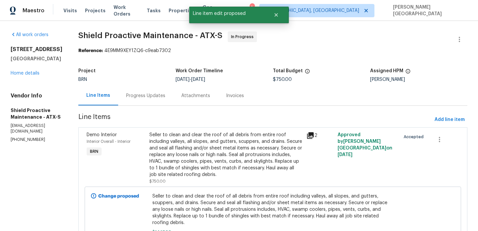
click at [121, 100] on div "Progress Updates" at bounding box center [145, 96] width 55 height 20
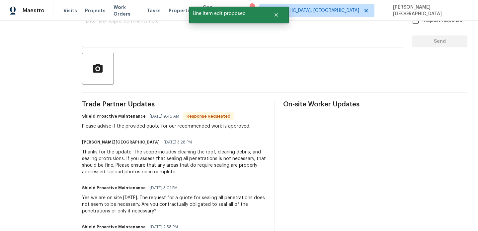
scroll to position [125, 0]
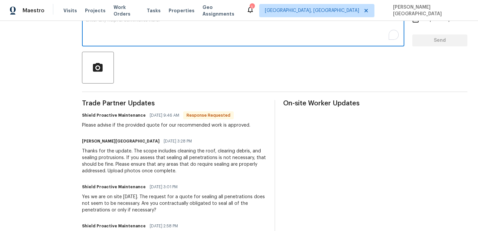
click at [97, 35] on textarea "To enrich screen reader interactions, please activate Accessibility in Grammarl…" at bounding box center [243, 29] width 314 height 23
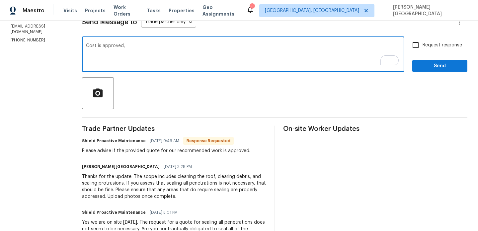
scroll to position [65, 0]
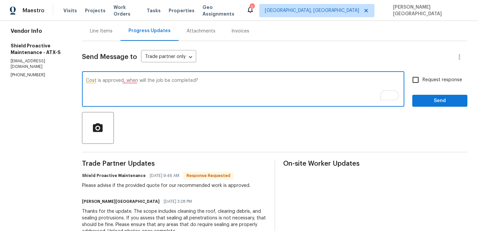
type textarea "Cost is approved, when will the job be completed?"
click at [425, 77] on span "Request response" at bounding box center [441, 80] width 39 height 7
click at [422, 77] on input "Request response" at bounding box center [415, 80] width 14 height 14
checkbox input "true"
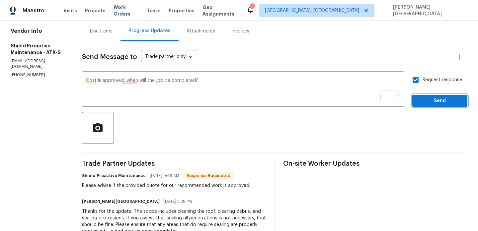
click at [428, 106] on button "Send" at bounding box center [439, 101] width 55 height 12
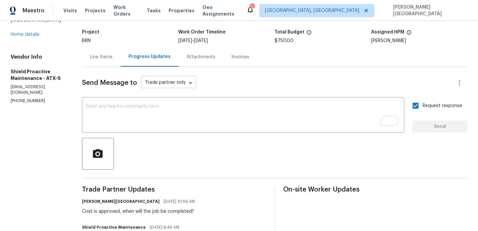
scroll to position [0, 0]
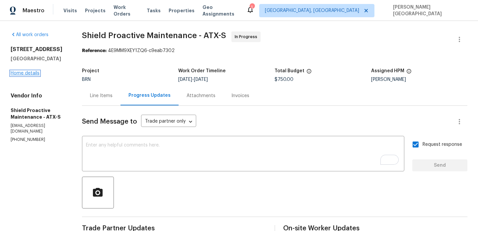
click at [22, 73] on link "Home details" at bounding box center [25, 73] width 29 height 5
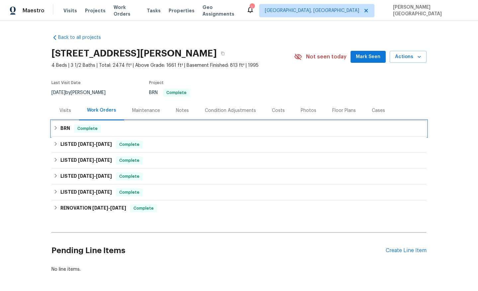
click at [82, 128] on span "Complete" at bounding box center [88, 128] width 26 height 7
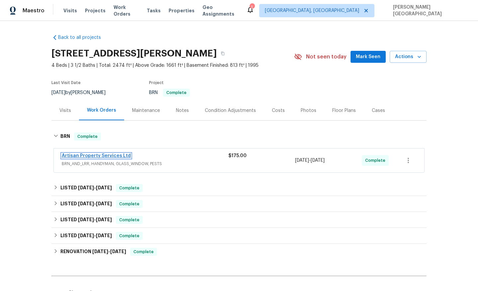
click at [89, 155] on link "Artisan Property Services Ltd" at bounding box center [96, 155] width 69 height 5
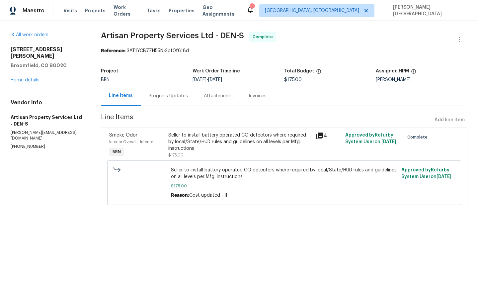
click at [175, 101] on div "Progress Updates" at bounding box center [168, 96] width 55 height 20
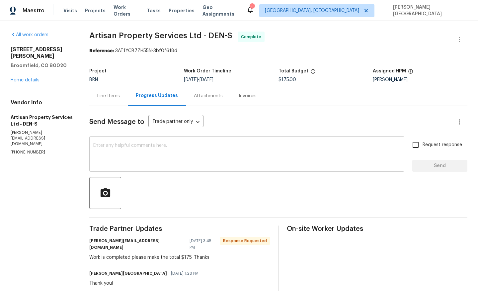
click at [131, 152] on textarea at bounding box center [246, 154] width 307 height 23
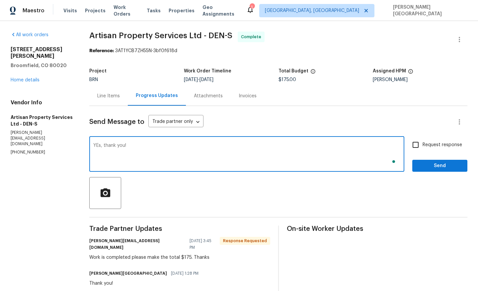
type textarea "YEs, thank you!"
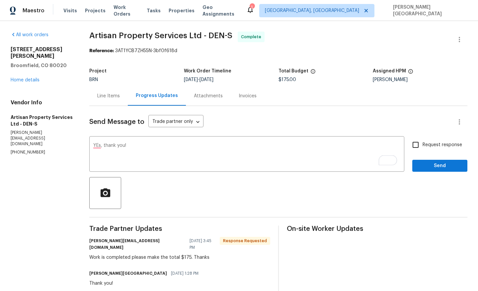
click at [431, 143] on span "Request response" at bounding box center [441, 144] width 39 height 7
click at [422, 143] on input "Request response" at bounding box center [415, 145] width 14 height 14
checkbox input "true"
click at [429, 172] on div "Send Message to Trade partner only Trade partner only ​ YEs, thank you! x ​ Req…" at bounding box center [278, 278] width 378 height 344
click at [429, 169] on span "Send" at bounding box center [439, 166] width 44 height 8
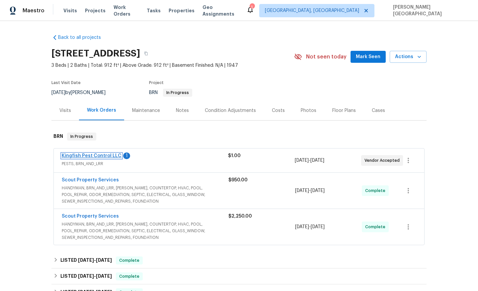
click at [107, 155] on link "Kingfish Pest Control LLC" at bounding box center [92, 155] width 60 height 5
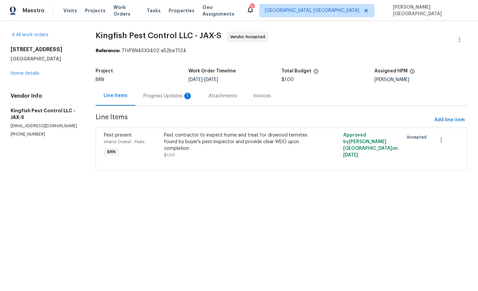
click at [175, 102] on div "Progress Updates 1" at bounding box center [167, 96] width 65 height 20
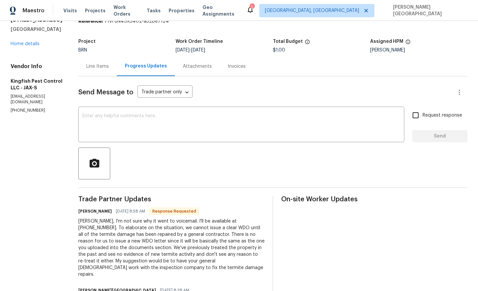
scroll to position [30, 0]
click at [25, 42] on link "Home details" at bounding box center [25, 43] width 29 height 5
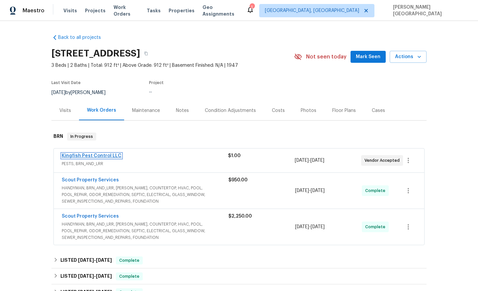
click at [94, 156] on link "Kingfish Pest Control LLC" at bounding box center [92, 155] width 60 height 5
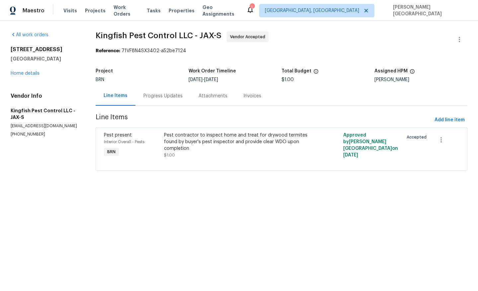
click at [163, 91] on div "Progress Updates" at bounding box center [162, 96] width 55 height 20
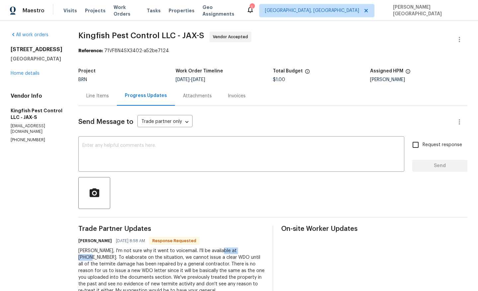
drag, startPoint x: 213, startPoint y: 250, endPoint x: 244, endPoint y: 250, distance: 30.9
click at [244, 250] on div "Isabel, I'm not sure why it went to voicemail. I'll be available at 904-595-530…" at bounding box center [171, 277] width 186 height 60
copy div "904-595-5300"
click at [94, 95] on div "Line Items" at bounding box center [97, 96] width 23 height 7
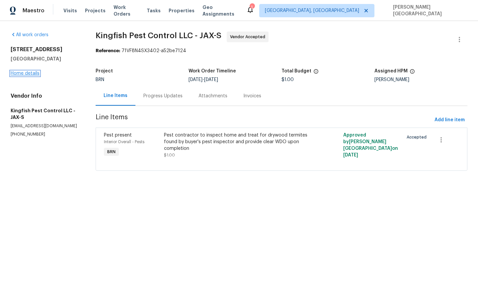
click at [27, 74] on link "Home details" at bounding box center [25, 73] width 29 height 5
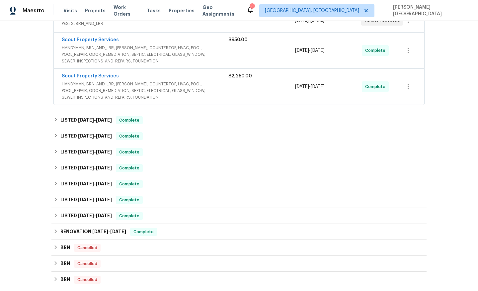
scroll to position [153, 0]
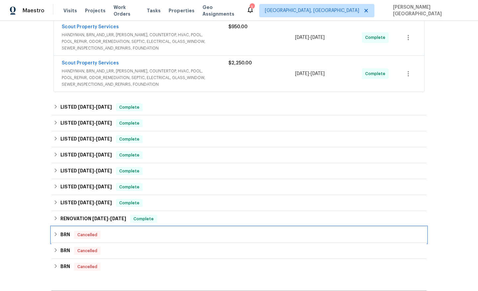
click at [59, 236] on div "BRN Cancelled" at bounding box center [238, 235] width 371 height 8
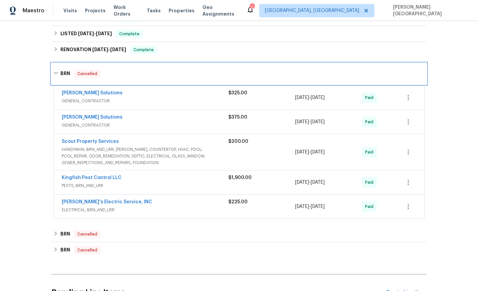
scroll to position [390, 0]
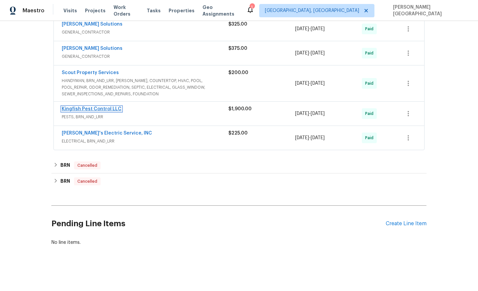
click at [80, 109] on link "Kingfish Pest Control LLC" at bounding box center [92, 108] width 60 height 5
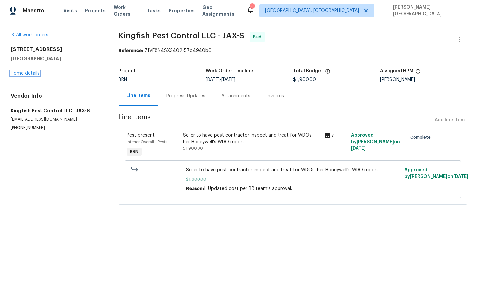
click at [30, 73] on link "Home details" at bounding box center [25, 73] width 29 height 5
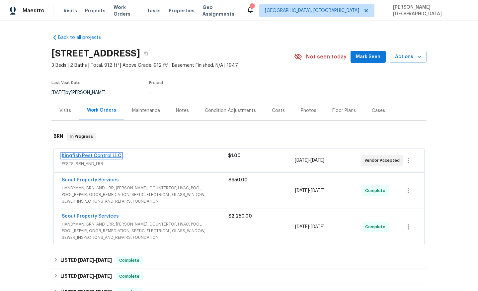
click at [102, 157] on link "Kingfish Pest Control LLC" at bounding box center [92, 155] width 60 height 5
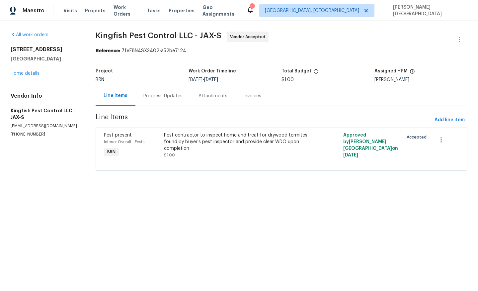
click at [195, 151] on div "Pest contractor to inspect home and treat for drywood termites found by buyer's…" at bounding box center [237, 142] width 146 height 20
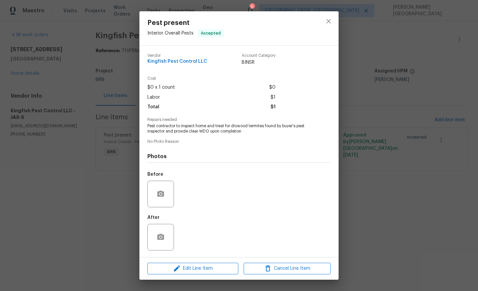
click at [370, 187] on div "Pest present Interior Overall - Pests Accepted Vendor Kingfish Pest Control LLC…" at bounding box center [239, 145] width 478 height 291
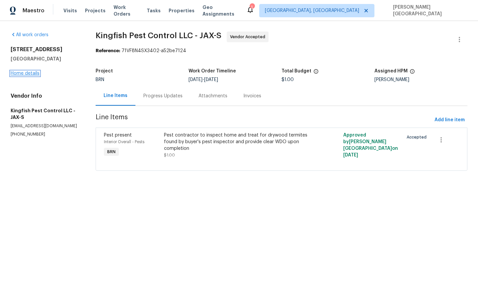
click at [24, 74] on link "Home details" at bounding box center [25, 73] width 29 height 5
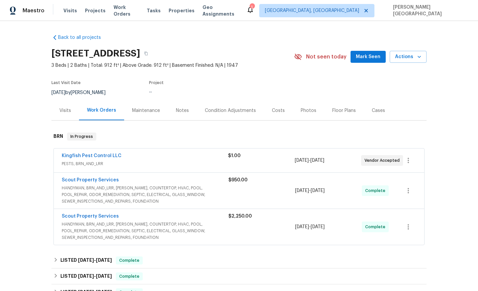
click at [86, 182] on span "Scout Property Services" at bounding box center [90, 179] width 57 height 7
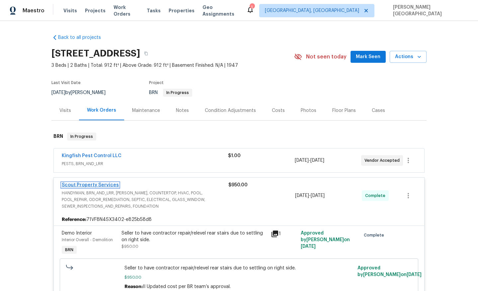
click at [87, 184] on link "Scout Property Services" at bounding box center [90, 184] width 57 height 5
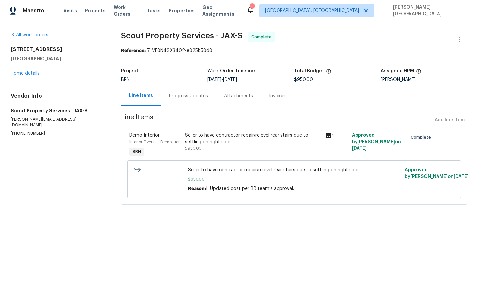
click at [29, 71] on div "5752 Oprey St Jacksonville, FL 32208 Home details" at bounding box center [58, 61] width 95 height 31
click at [28, 74] on link "Home details" at bounding box center [25, 73] width 29 height 5
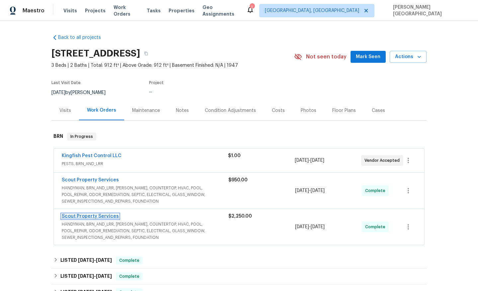
click at [95, 217] on link "Scout Property Services" at bounding box center [90, 216] width 57 height 5
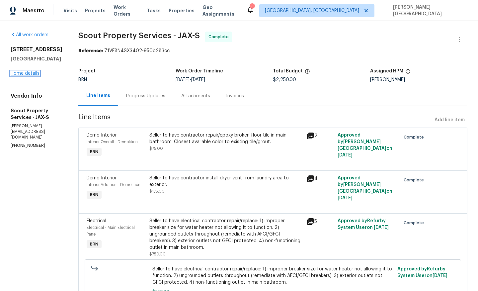
click at [34, 76] on link "Home details" at bounding box center [25, 73] width 29 height 5
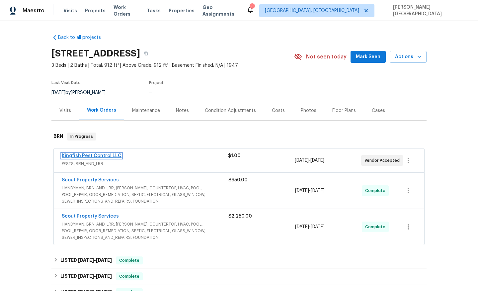
click at [103, 155] on link "Kingfish Pest Control LLC" at bounding box center [92, 155] width 60 height 5
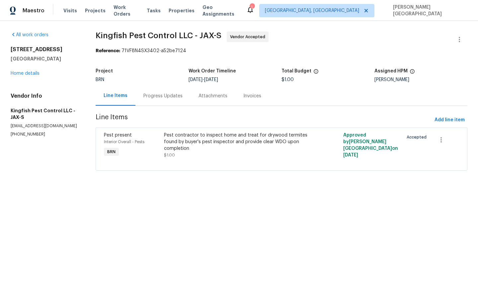
click at [167, 98] on div "Progress Updates" at bounding box center [162, 96] width 39 height 7
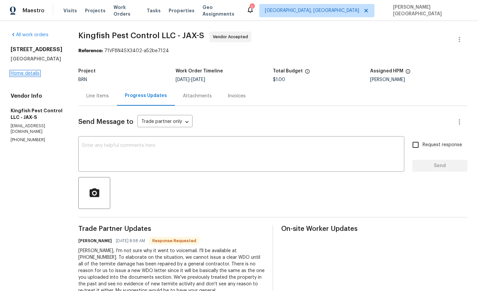
click at [25, 72] on link "Home details" at bounding box center [25, 73] width 29 height 5
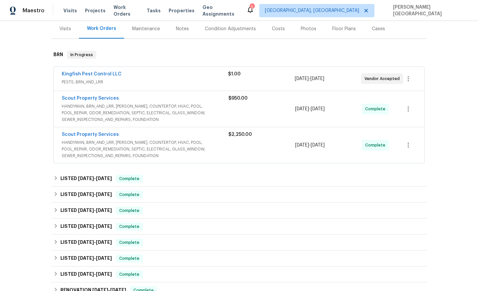
scroll to position [83, 0]
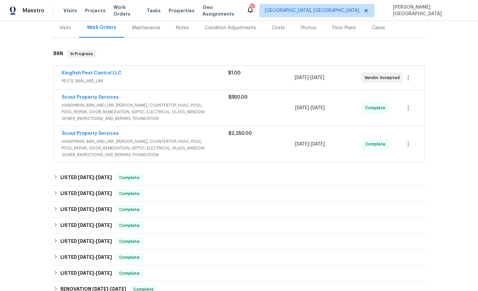
click at [104, 68] on div "Kingfish Pest Control LLC PESTS, BRN_AND_LRR $1.00 8/27/2025 - 8/27/2025 Vendor…" at bounding box center [239, 78] width 370 height 24
click at [105, 73] on link "Kingfish Pest Control LLC" at bounding box center [92, 73] width 60 height 5
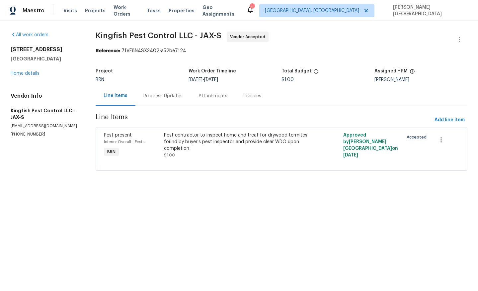
click at [157, 100] on div "Progress Updates" at bounding box center [162, 96] width 55 height 20
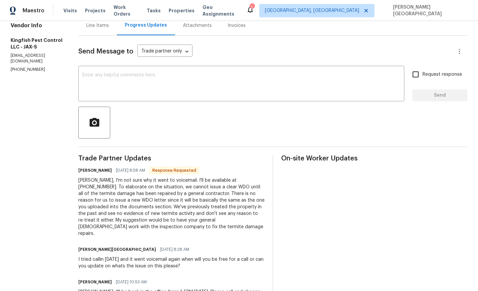
scroll to position [49, 0]
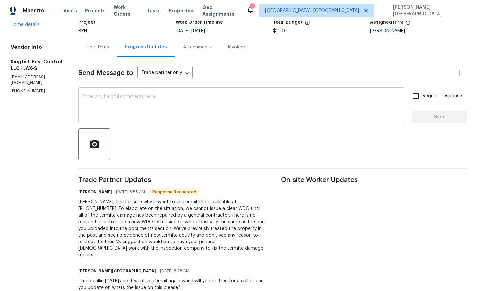
click at [97, 100] on textarea at bounding box center [241, 105] width 318 height 23
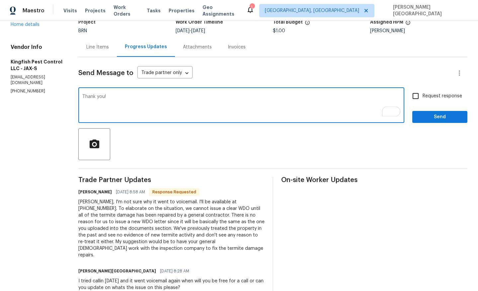
type textarea "Thank you!"
click at [422, 91] on input "Request response" at bounding box center [415, 96] width 14 height 14
checkbox input "true"
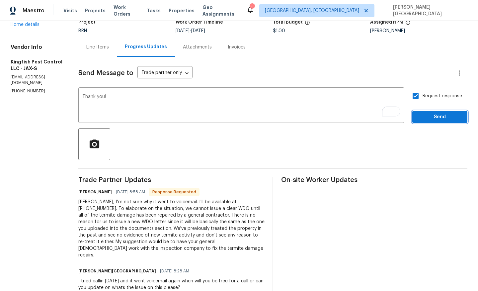
click at [422, 118] on span "Send" at bounding box center [439, 117] width 44 height 8
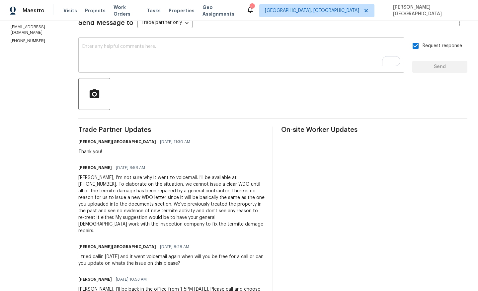
scroll to position [114, 0]
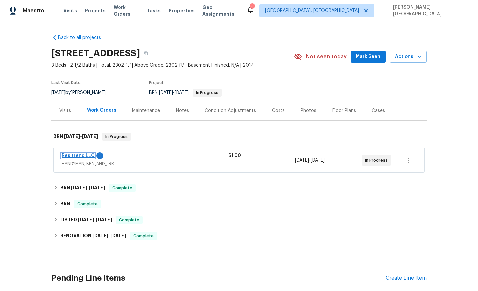
click at [84, 156] on link "Resitrend LLC" at bounding box center [78, 155] width 33 height 5
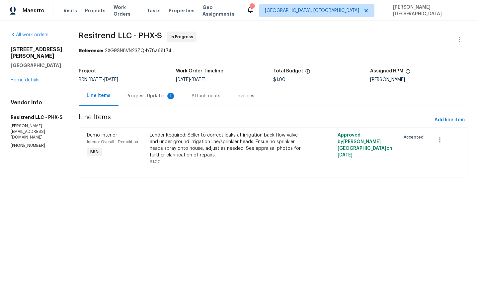
click at [161, 97] on div "Progress Updates 1" at bounding box center [150, 96] width 49 height 7
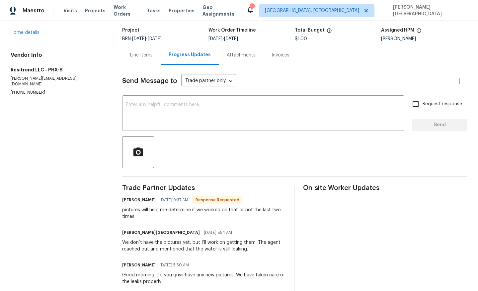
scroll to position [40, 0]
click at [196, 244] on div "We don’t have the pictures yet, but I’ll work on getting them. The agent reache…" at bounding box center [204, 245] width 164 height 13
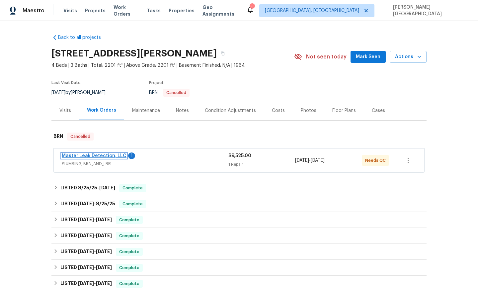
click at [91, 155] on link "Master Leak Detection, LLC" at bounding box center [94, 155] width 65 height 5
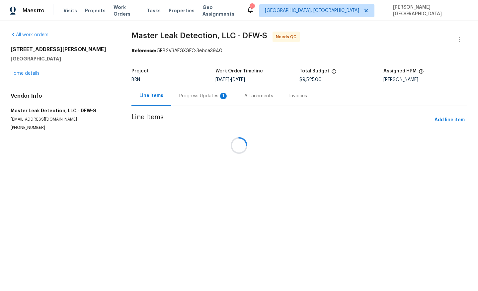
click at [181, 96] on div at bounding box center [239, 145] width 478 height 291
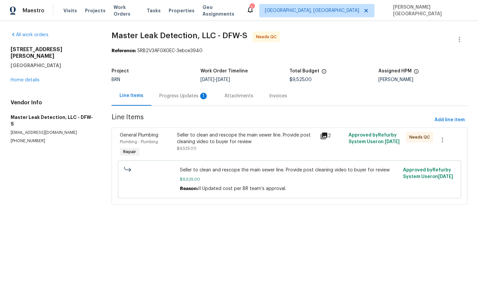
click at [188, 98] on div "Progress Updates 1" at bounding box center [183, 96] width 49 height 7
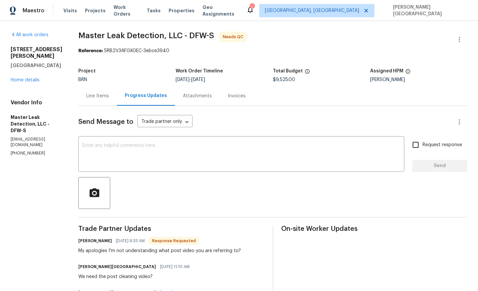
click at [106, 95] on div "Line Items" at bounding box center [97, 96] width 23 height 7
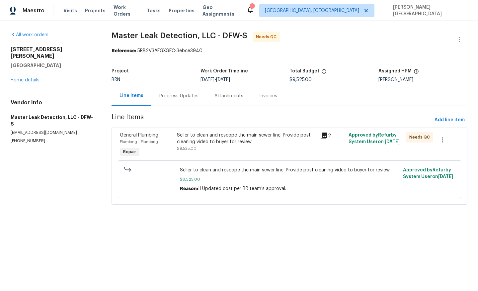
click at [170, 87] on div "Progress Updates" at bounding box center [178, 96] width 55 height 20
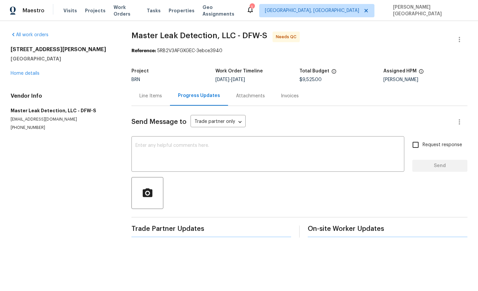
click at [172, 96] on div "Progress Updates" at bounding box center [199, 96] width 58 height 20
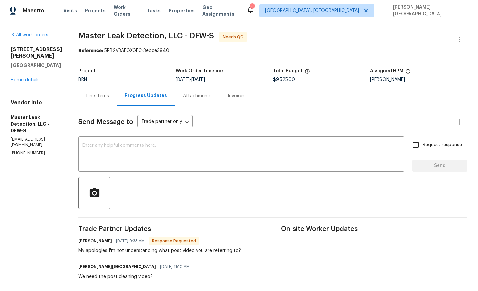
click at [109, 98] on div "Line Items" at bounding box center [97, 96] width 23 height 7
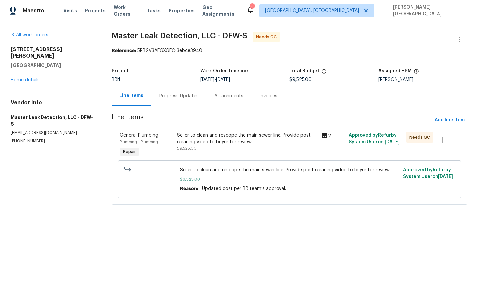
click at [225, 150] on div "Seller to clean and rescope the main sewer line. Provide post cleaning video to…" at bounding box center [246, 142] width 139 height 20
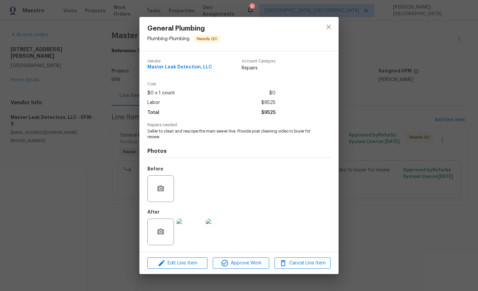
click at [396, 192] on div "General Plumbing Plumbing - Plumbing Needs QC Vendor Master Leak Detection, LLC…" at bounding box center [239, 145] width 478 height 291
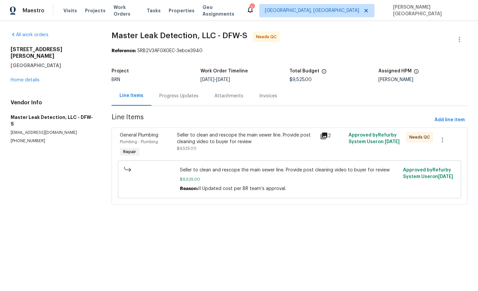
click at [214, 150] on div "Seller to clean and rescope the main sewer line. Provide post cleaning video to…" at bounding box center [246, 142] width 139 height 20
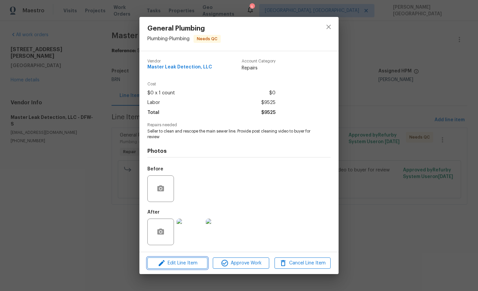
click at [188, 263] on span "Edit Line Item" at bounding box center [177, 263] width 56 height 8
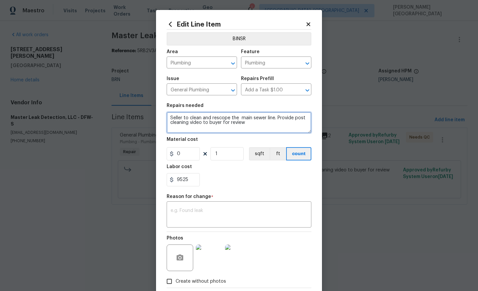
click at [200, 124] on textarea "Seller to clean and rescope the main sewer line. Provide post cleaning video to…" at bounding box center [239, 122] width 145 height 21
paste textarea "Excavate access at exterior wall in front flowerbed. Tunnel under slab 25 linea…"
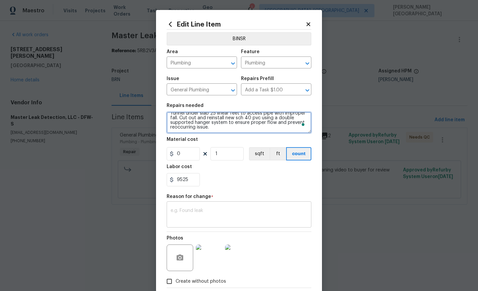
type textarea "Seller to Excavate access at exterior wall in front flowerbed. Tunnel under sla…"
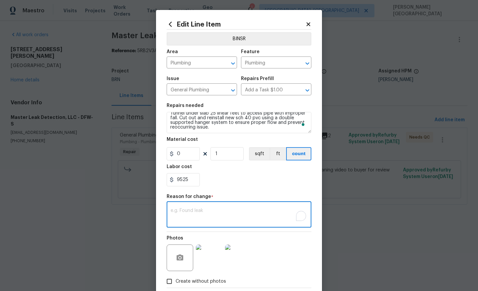
click at [196, 219] on textarea "To enrich screen reader interactions, please activate Accessibility in Grammarl…" at bounding box center [239, 215] width 137 height 14
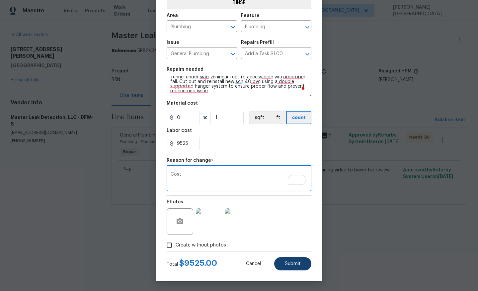
type textarea "Cost"
click at [284, 265] on button "Submit" at bounding box center [292, 263] width 37 height 13
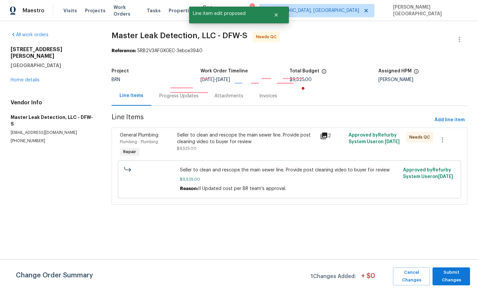
scroll to position [0, 0]
click at [455, 275] on span "Submit Changes" at bounding box center [451, 275] width 31 height 15
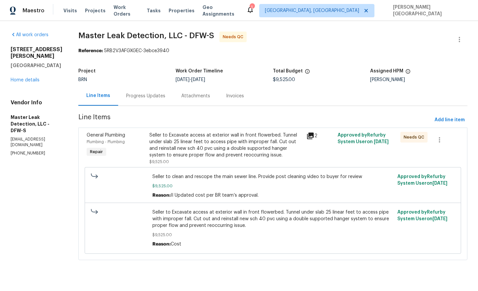
click at [254, 146] on div "Seller to Excavate access at exterior wall in front flowerbed. Tunnel under sla…" at bounding box center [225, 145] width 153 height 27
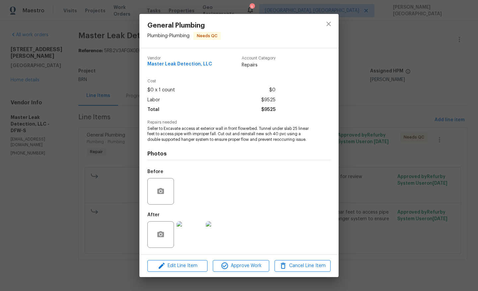
click at [200, 220] on div at bounding box center [189, 234] width 29 height 35
click at [191, 228] on img at bounding box center [189, 234] width 27 height 27
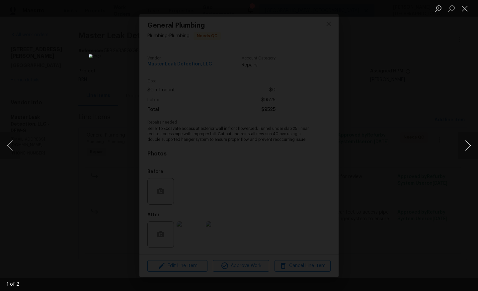
click at [463, 150] on button "Next image" at bounding box center [468, 145] width 20 height 27
click at [435, 110] on div "Lightbox" at bounding box center [239, 145] width 478 height 291
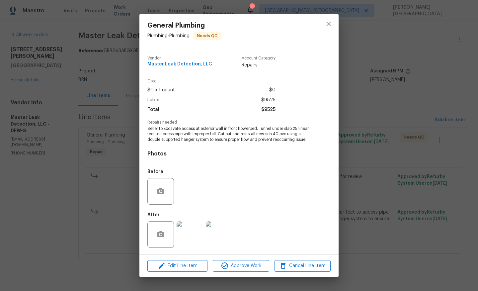
click at [386, 166] on div "General Plumbing Plumbing - Plumbing Needs QC Vendor Master Leak Detection, LLC…" at bounding box center [239, 145] width 478 height 291
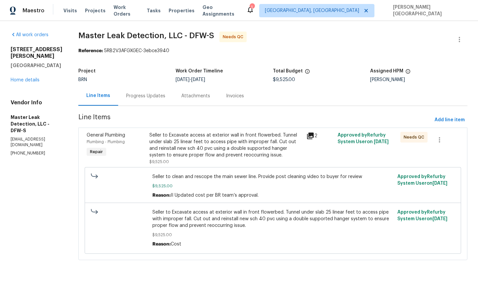
click at [140, 96] on div "Progress Updates" at bounding box center [145, 96] width 39 height 7
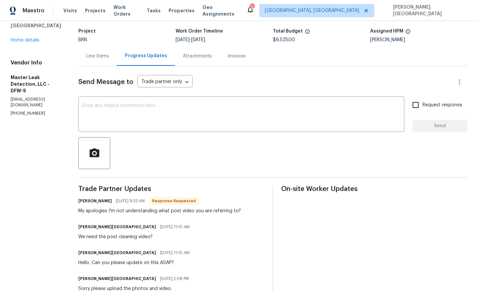
scroll to position [35, 0]
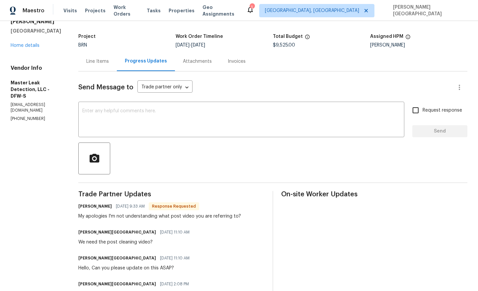
click at [153, 129] on textarea at bounding box center [241, 119] width 318 height 23
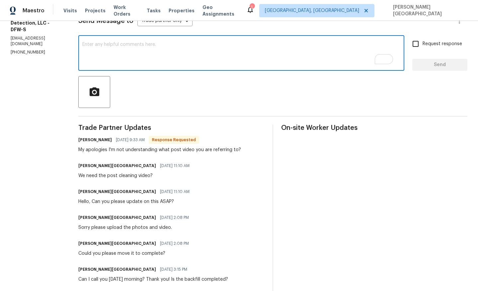
scroll to position [0, 0]
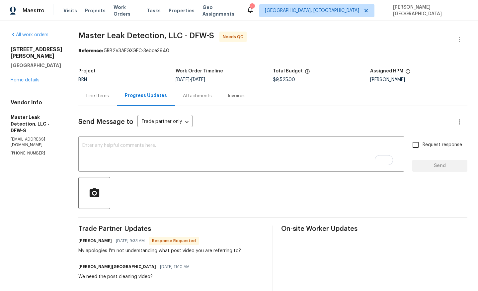
click at [102, 104] on div "Line Items" at bounding box center [97, 96] width 38 height 20
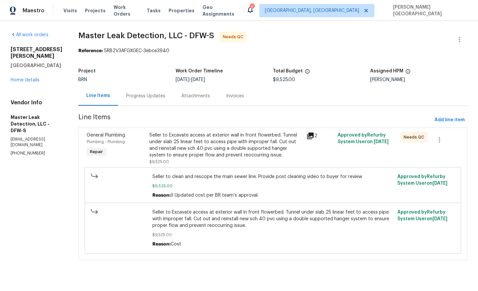
click at [201, 152] on div "Seller to Excavate access at exterior wall in front flowerbed. Tunnel under sla…" at bounding box center [225, 145] width 153 height 27
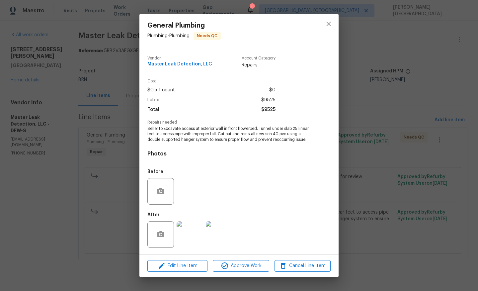
click at [191, 229] on img at bounding box center [189, 234] width 27 height 27
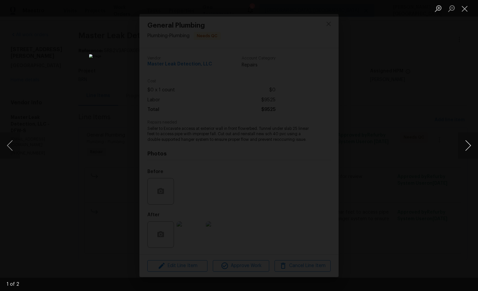
click at [469, 144] on button "Next image" at bounding box center [468, 145] width 20 height 27
click at [414, 125] on div "Lightbox" at bounding box center [239, 145] width 478 height 291
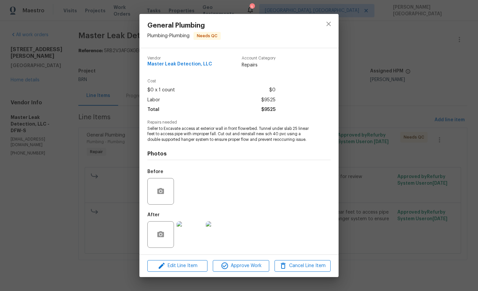
click at [86, 55] on div "General Plumbing Plumbing - Plumbing Needs QC Vendor Master Leak Detection, LLC…" at bounding box center [239, 145] width 478 height 291
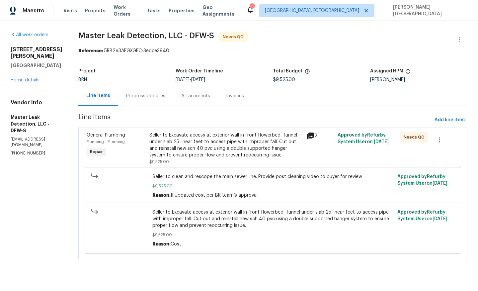
click at [146, 100] on div "Progress Updates" at bounding box center [145, 96] width 55 height 20
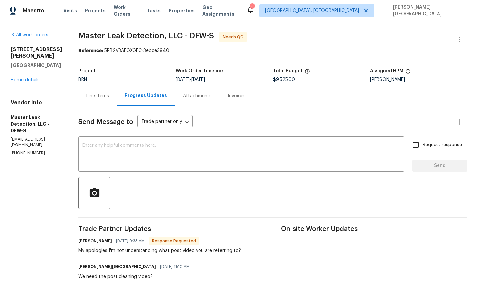
click at [111, 104] on div "Line Items" at bounding box center [97, 96] width 38 height 20
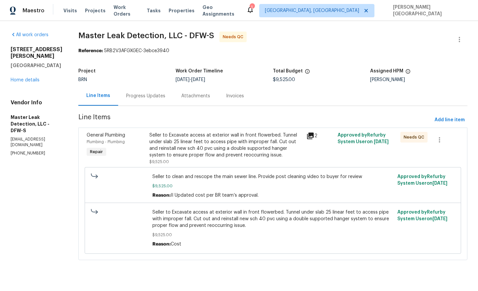
click at [146, 105] on div "Line Items Progress Updates Attachments Invoices" at bounding box center [272, 96] width 389 height 20
click at [145, 98] on div "Progress Updates" at bounding box center [145, 96] width 39 height 7
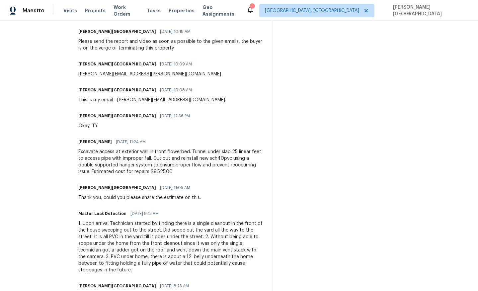
scroll to position [784, 0]
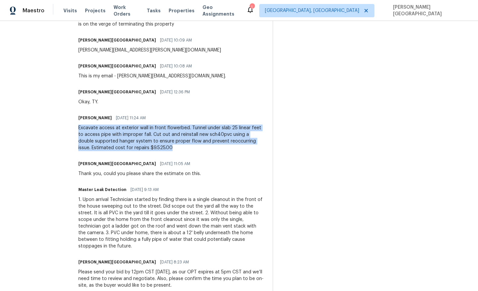
drag, startPoint x: 83, startPoint y: 131, endPoint x: 219, endPoint y: 149, distance: 137.9
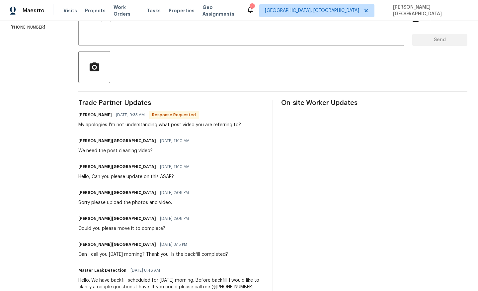
scroll to position [0, 0]
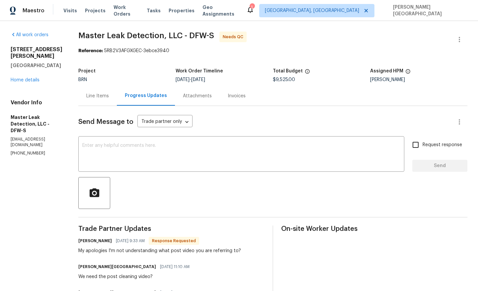
click at [106, 95] on div "Line Items" at bounding box center [97, 96] width 23 height 7
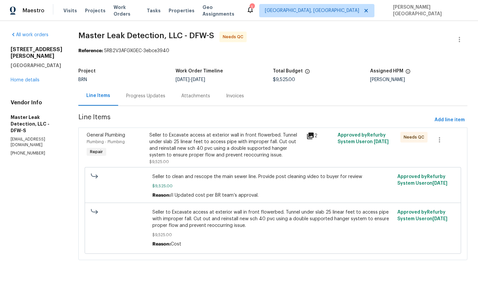
click at [139, 94] on div "Progress Updates" at bounding box center [145, 96] width 39 height 7
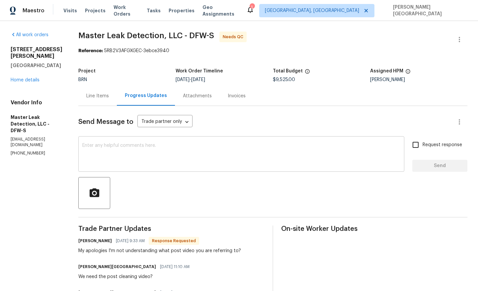
click at [145, 145] on textarea at bounding box center [241, 154] width 318 height 23
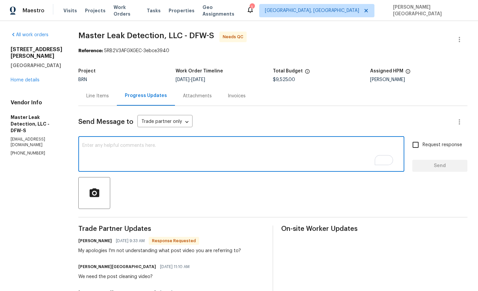
click at [129, 145] on textarea "To enrich screen reader interactions, please activate Accessibility in Grammarl…" at bounding box center [241, 154] width 318 height 23
type textarea "I will get back to you on this."
click at [430, 143] on span "Request response" at bounding box center [441, 144] width 39 height 7
click at [422, 143] on input "Request response" at bounding box center [415, 145] width 14 height 14
checkbox input "true"
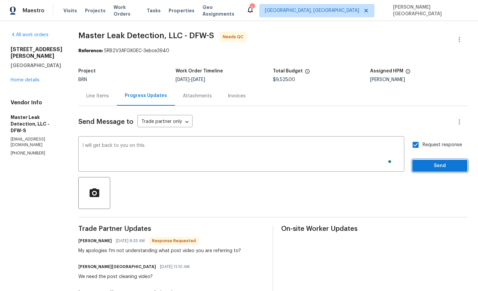
click at [430, 166] on span "Send" at bounding box center [439, 166] width 44 height 8
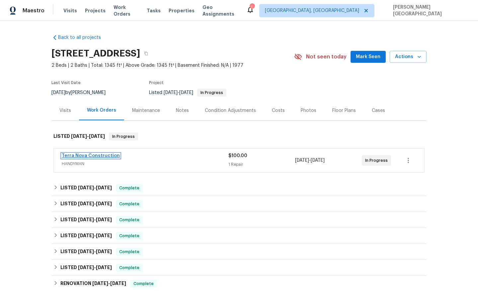
click at [112, 153] on link "Terra Nova Construction" at bounding box center [91, 155] width 58 height 5
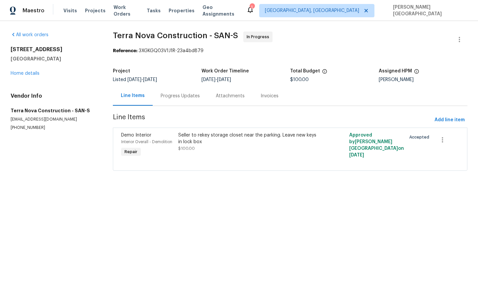
click at [17, 127] on p "[PHONE_NUMBER]" at bounding box center [54, 128] width 86 height 6
copy p "[PHONE_NUMBER]"
click at [175, 97] on div "Progress Updates" at bounding box center [180, 96] width 39 height 7
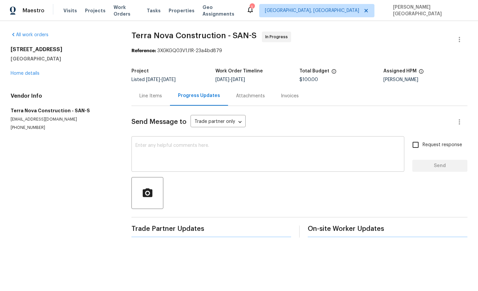
click at [161, 154] on textarea at bounding box center [267, 154] width 265 height 23
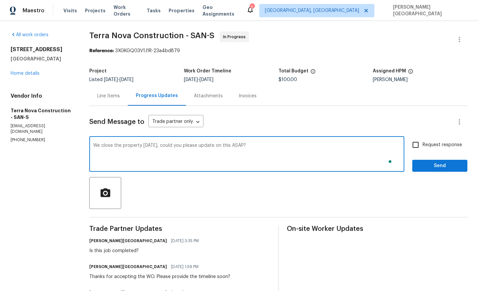
type textarea "We close the property [DATE], could you please update on this ASAP?"
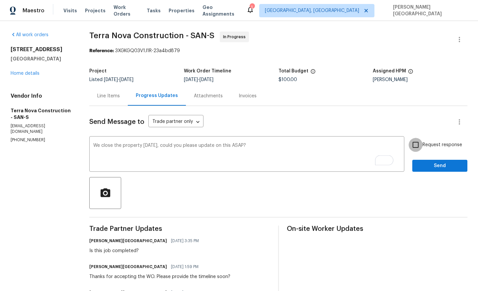
click at [417, 144] on input "Request response" at bounding box center [415, 145] width 14 height 14
checkbox input "true"
click at [425, 174] on div "Send Message to Trade partner only Trade partner only ​ We close the property […" at bounding box center [278, 220] width 378 height 228
click at [426, 167] on span "Send" at bounding box center [439, 166] width 44 height 8
